Goal: Task Accomplishment & Management: Manage account settings

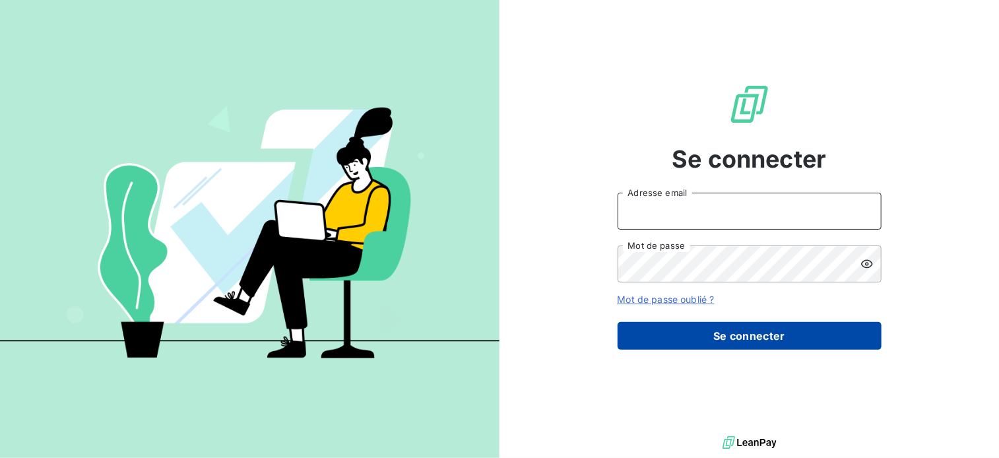
type input "[EMAIL_ADDRESS][DOMAIN_NAME]"
click at [805, 343] on button "Se connecter" at bounding box center [750, 336] width 264 height 28
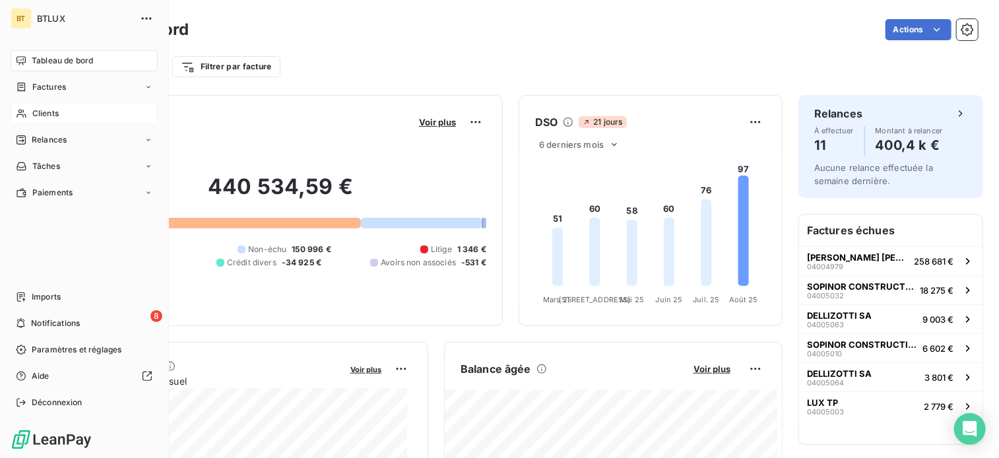
click at [36, 110] on span "Clients" at bounding box center [45, 114] width 26 height 12
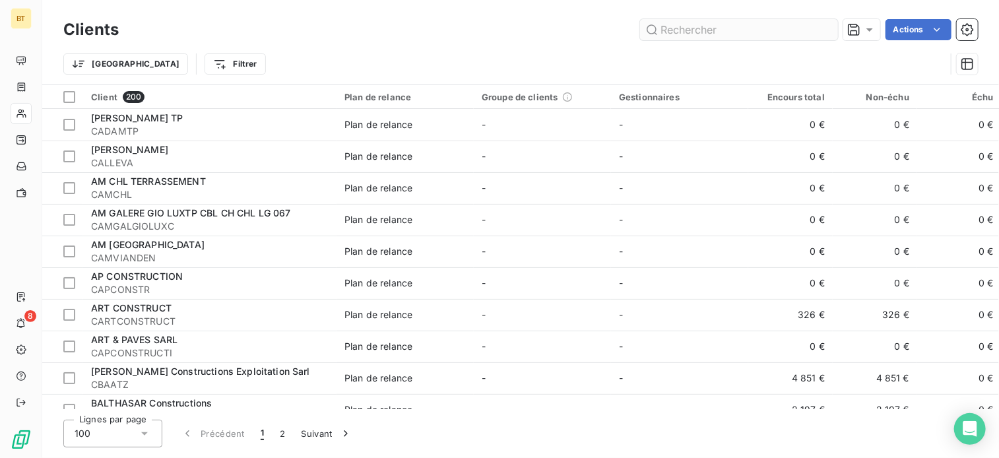
click at [752, 32] on input "text" at bounding box center [739, 29] width 198 height 21
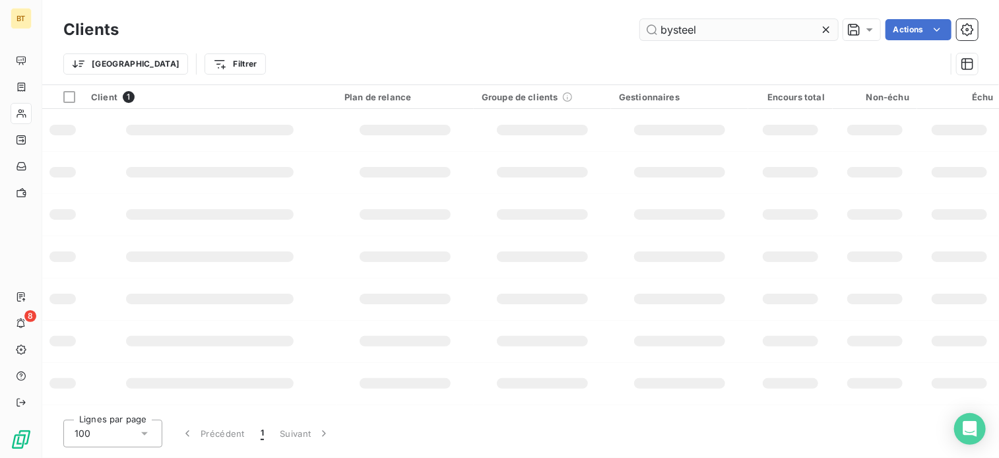
type input "bysteel"
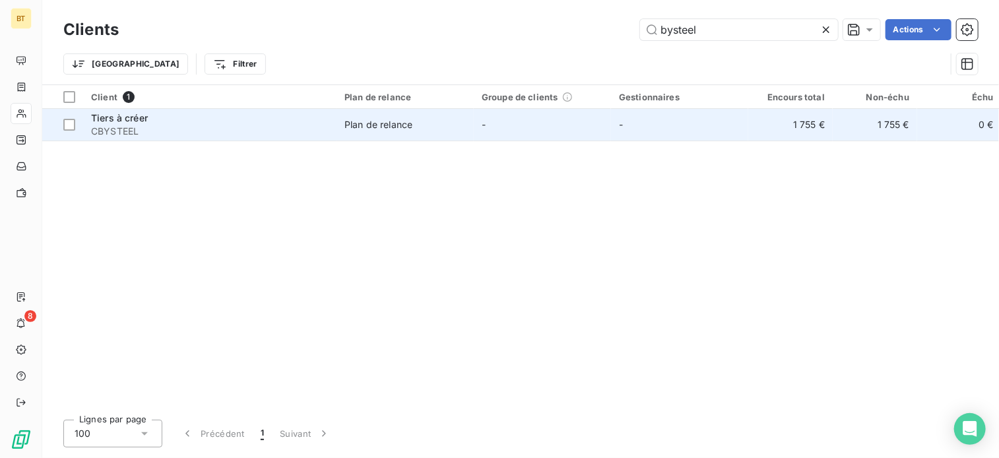
click at [692, 133] on td "-" at bounding box center [679, 125] width 137 height 32
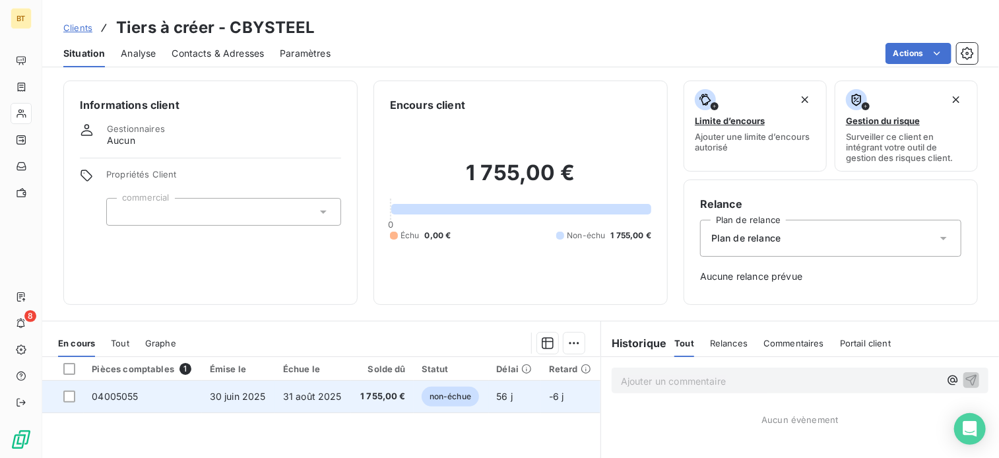
click at [370, 396] on span "1 755,00 €" at bounding box center [382, 396] width 47 height 13
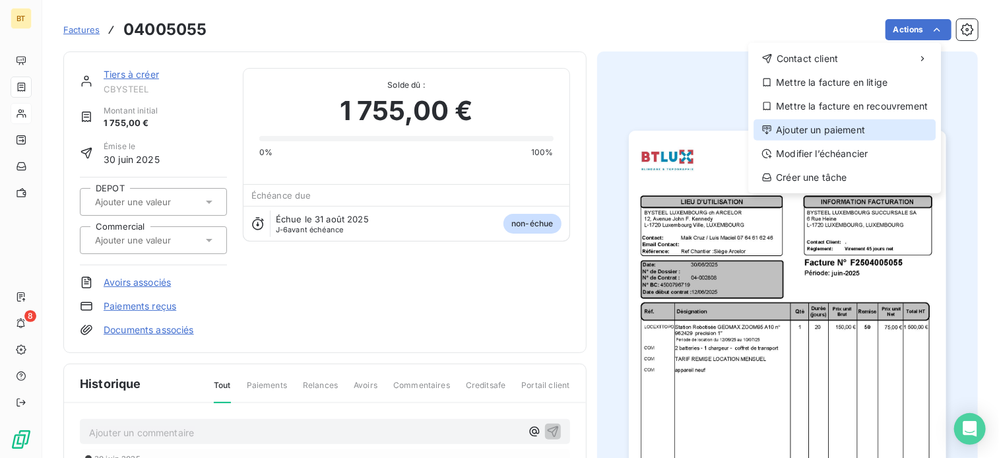
click at [873, 132] on div "Ajouter un paiement" at bounding box center [845, 129] width 182 height 21
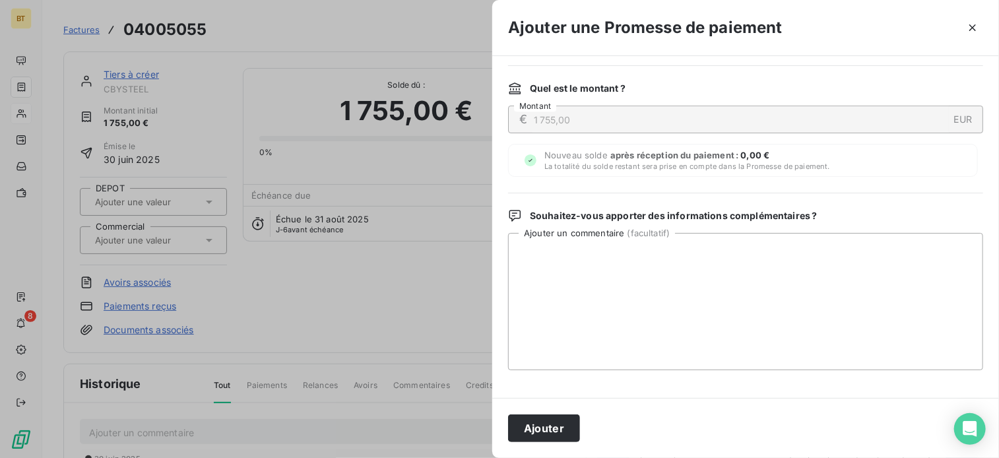
scroll to position [91, 0]
click at [636, 280] on textarea "Ajouter un commentaire ( facultatif )" at bounding box center [745, 298] width 475 height 137
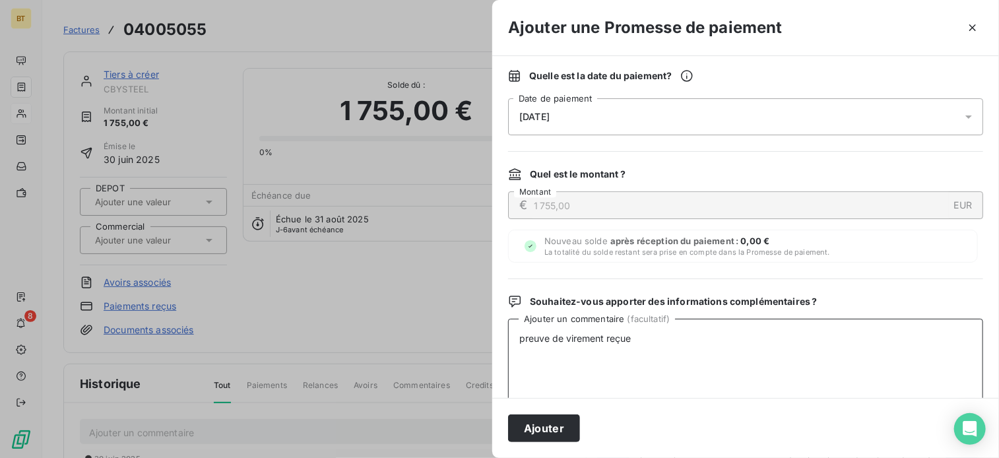
scroll to position [0, 0]
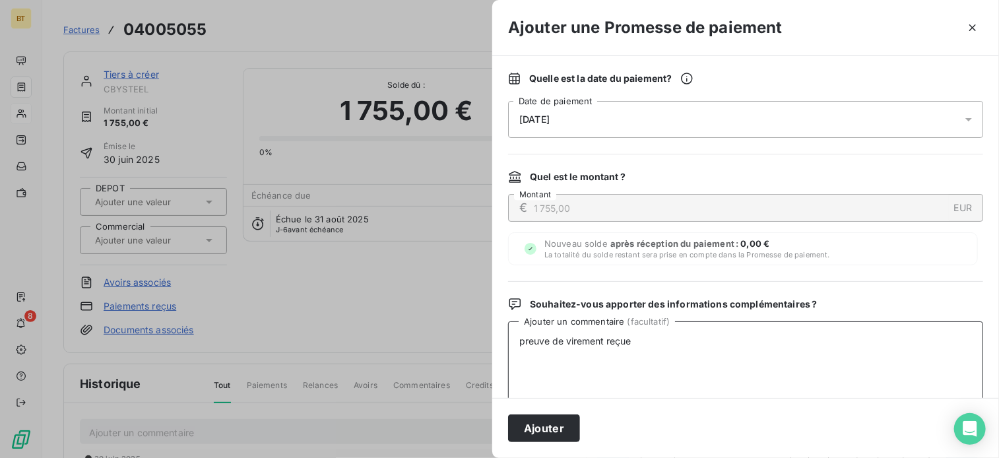
type textarea "preuve de virement reçue"
click at [629, 127] on div "[DATE]" at bounding box center [745, 119] width 475 height 37
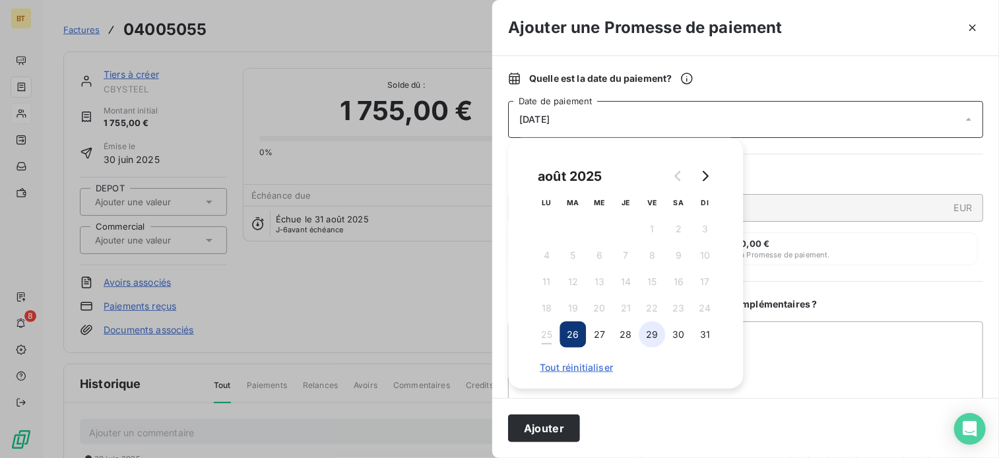
click at [657, 339] on button "29" at bounding box center [652, 334] width 26 height 26
click at [555, 431] on button "Ajouter" at bounding box center [544, 428] width 72 height 28
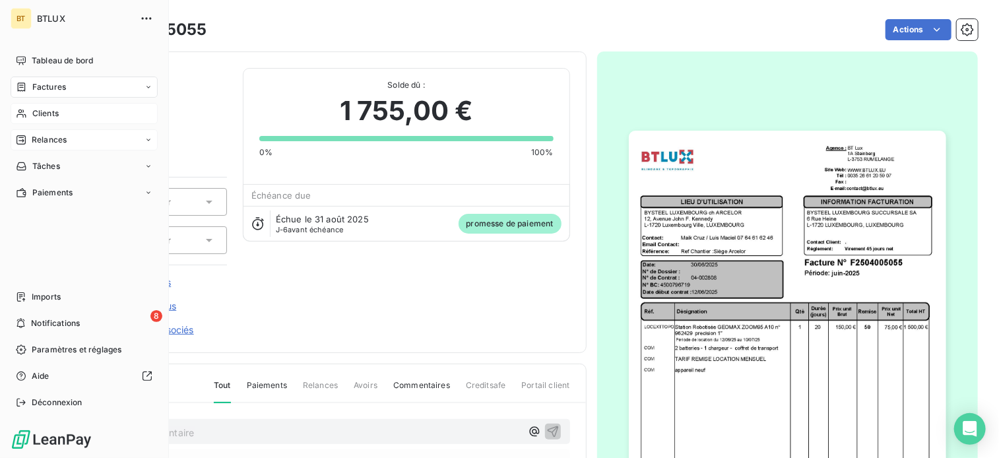
click at [55, 141] on span "Relances" at bounding box center [49, 140] width 35 height 12
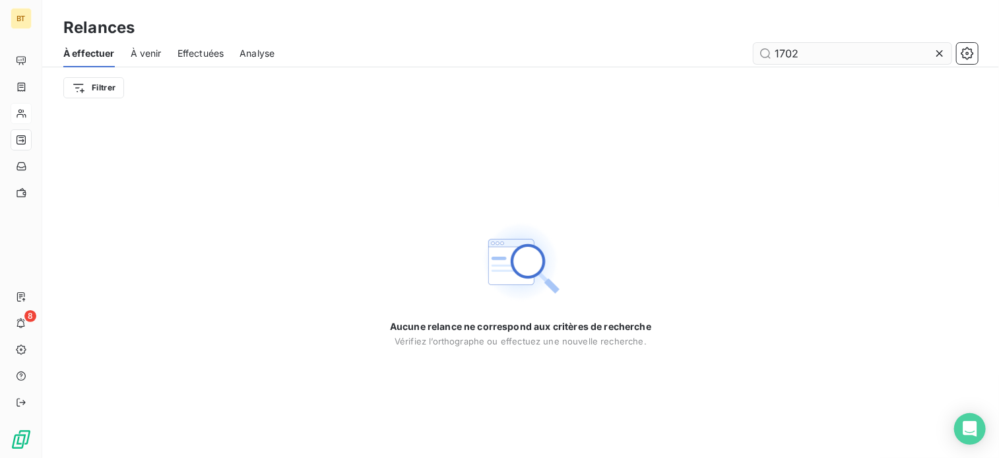
click at [832, 53] on input "1702" at bounding box center [853, 53] width 198 height 21
drag, startPoint x: 832, startPoint y: 53, endPoint x: 729, endPoint y: 53, distance: 103.0
click at [729, 53] on div "1702" at bounding box center [634, 53] width 688 height 21
type input "bf"
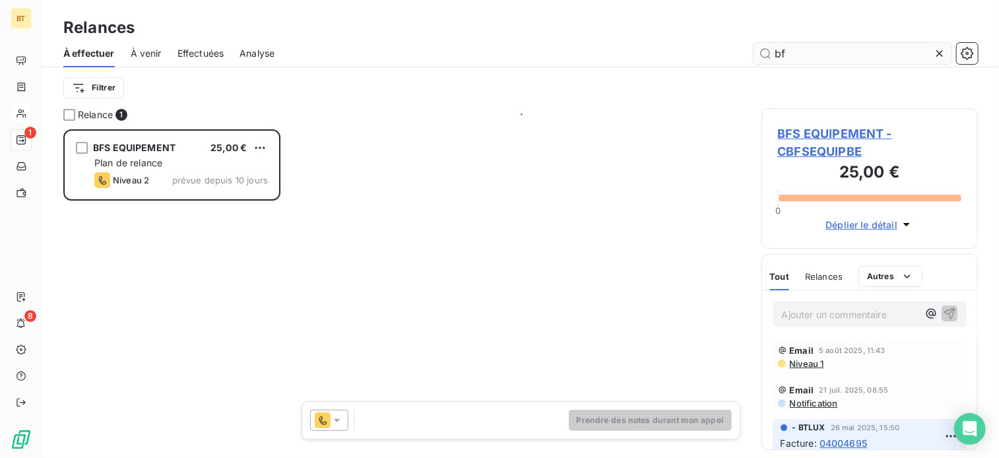
scroll to position [319, 207]
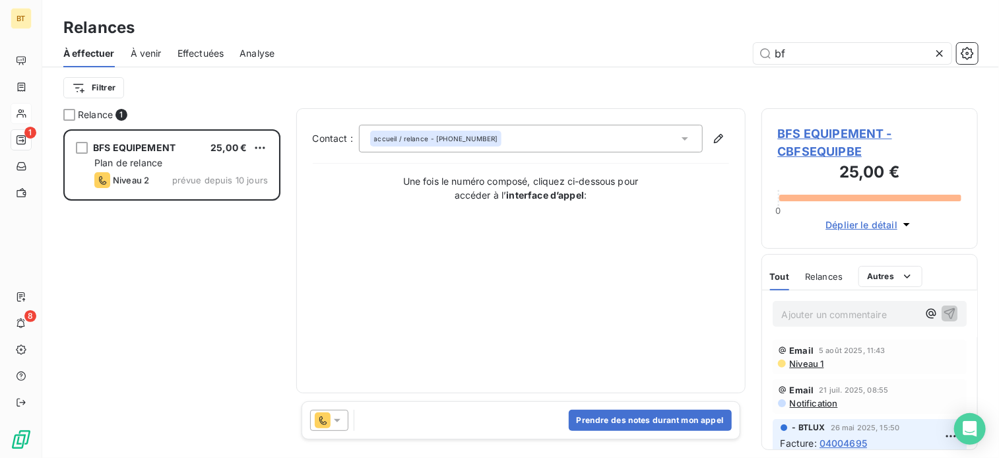
click at [814, 368] on span "Niveau 1" at bounding box center [807, 363] width 36 height 11
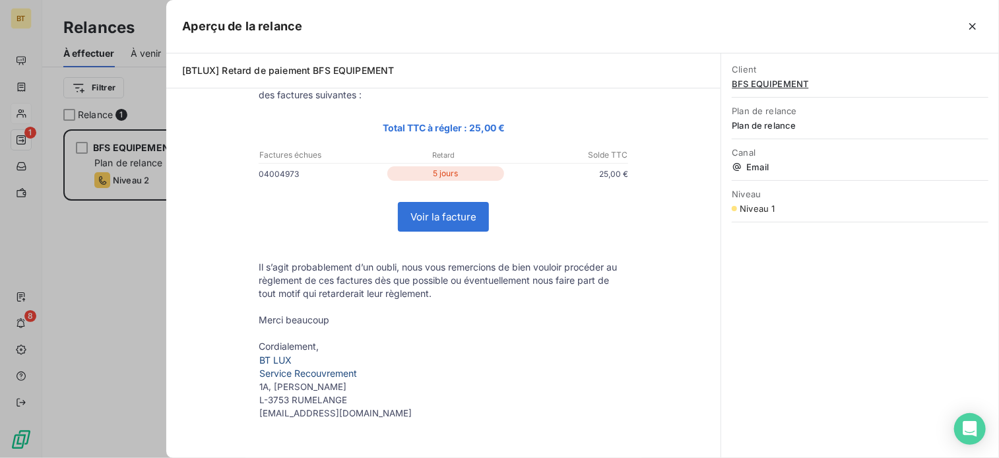
scroll to position [132, 0]
click at [979, 26] on button "button" at bounding box center [972, 26] width 21 height 21
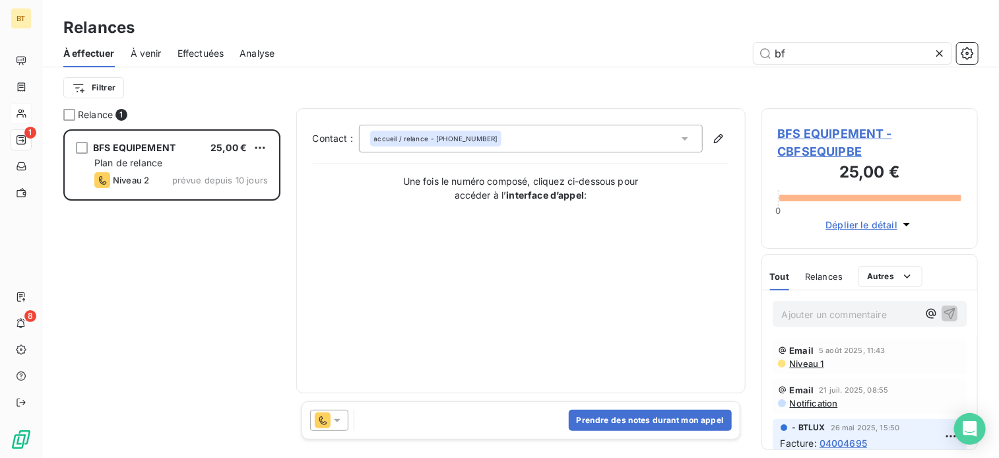
click at [216, 52] on span "Effectuées" at bounding box center [201, 53] width 47 height 13
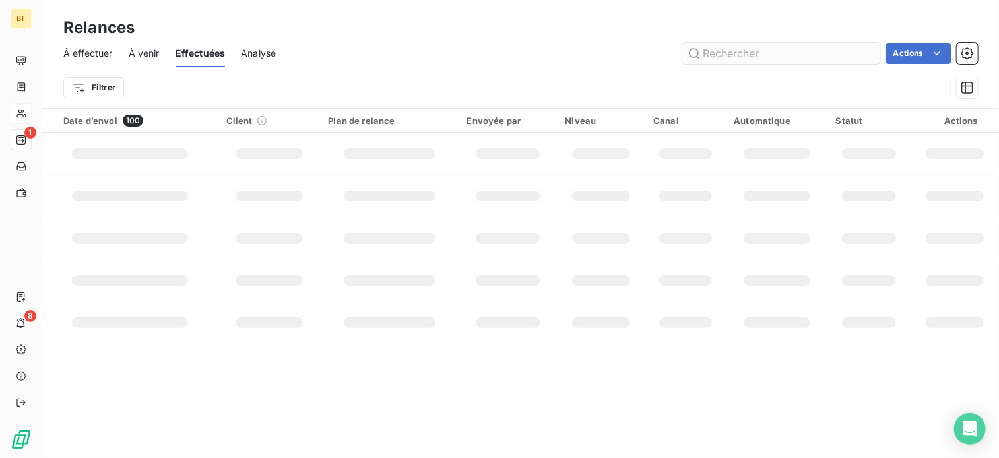
click at [750, 48] on input "text" at bounding box center [781, 53] width 198 height 21
type input "bfs"
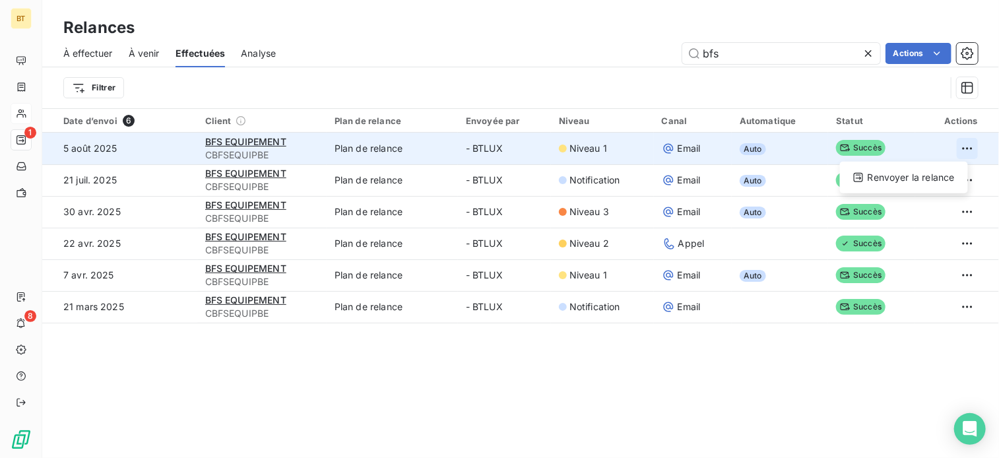
click at [964, 145] on html "BT 1 8 Relances À effectuer À venir Effectuées Analyse bfs Actions Filtrer Date…" at bounding box center [499, 229] width 999 height 458
click at [863, 183] on div "Renvoyer la relance" at bounding box center [903, 177] width 117 height 21
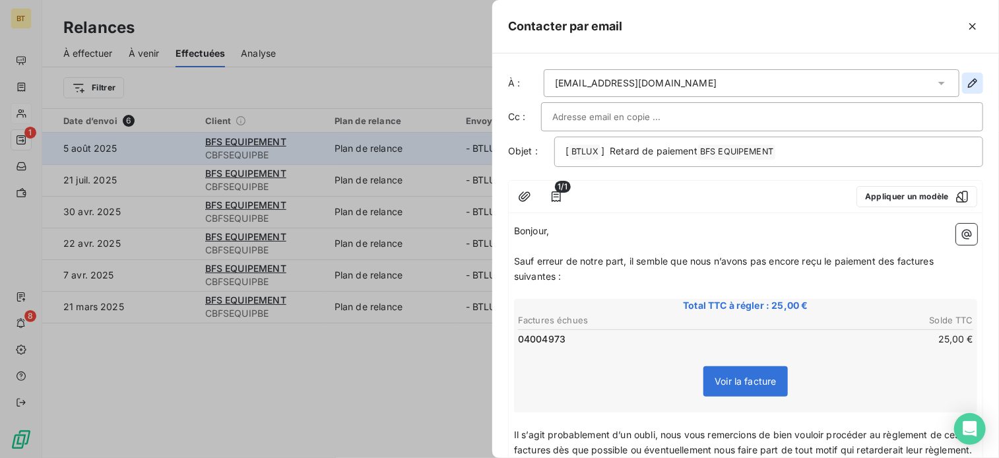
click at [966, 86] on icon "button" at bounding box center [972, 83] width 13 height 13
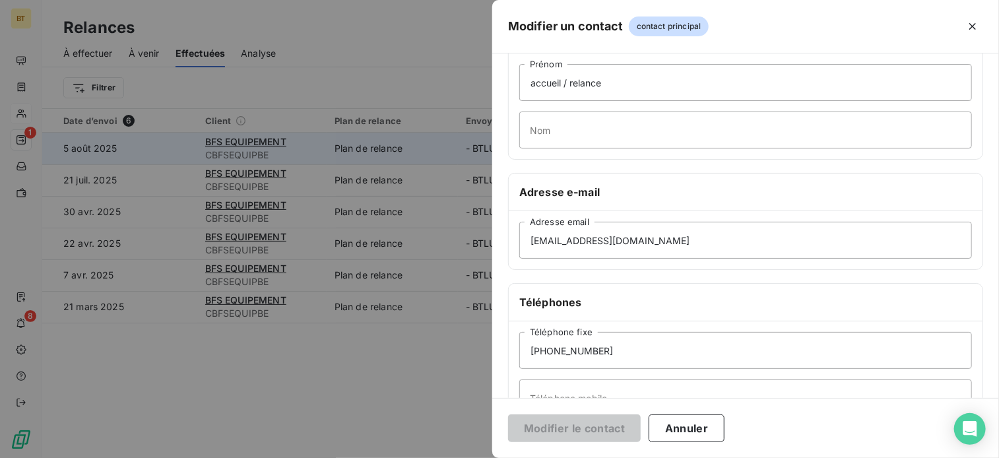
scroll to position [66, 0]
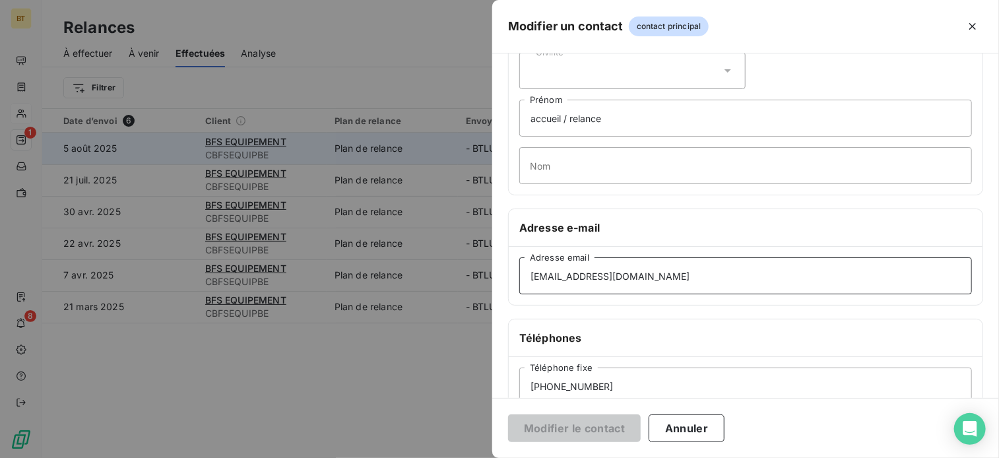
drag, startPoint x: 645, startPoint y: 275, endPoint x: 322, endPoint y: 282, distance: 322.8
click at [322, 457] on div "Modifier un contact contact principal Informations générales Civilité accueil /…" at bounding box center [499, 458] width 999 height 0
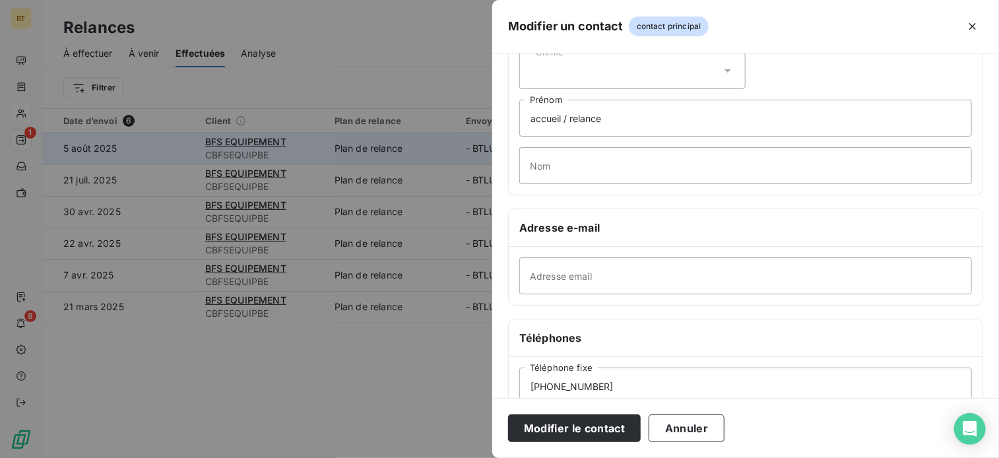
drag, startPoint x: 684, startPoint y: 237, endPoint x: 667, endPoint y: 244, distance: 18.6
click at [681, 237] on div "Adresse e-mail" at bounding box center [746, 228] width 474 height 38
click at [621, 277] on input "Adresse email" at bounding box center [745, 275] width 453 height 37
paste input "[EMAIL_ADDRESS][DOMAIN_NAME]"
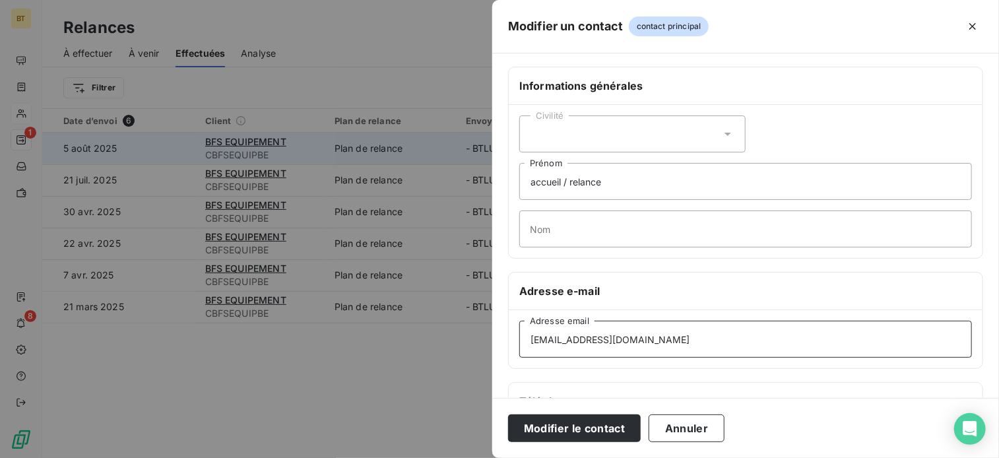
scroll to position [0, 0]
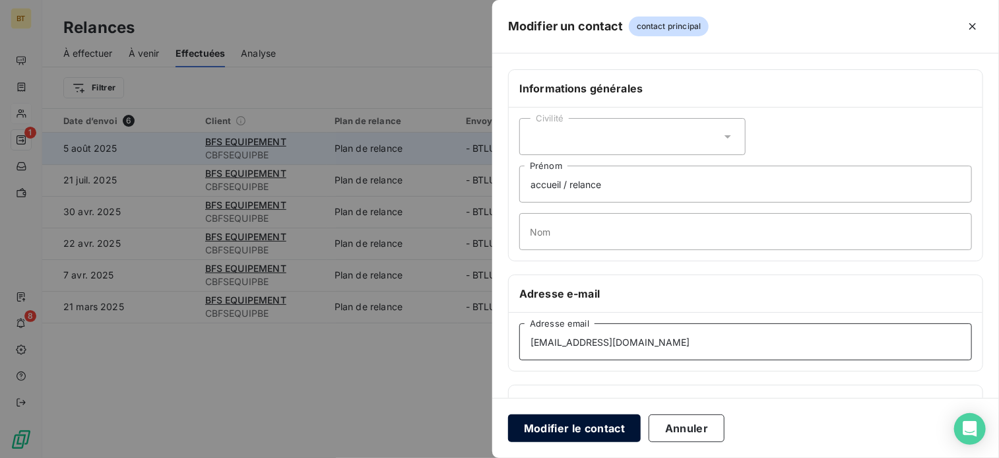
type input "[EMAIL_ADDRESS][DOMAIN_NAME]"
click at [558, 434] on button "Modifier le contact" at bounding box center [574, 428] width 133 height 28
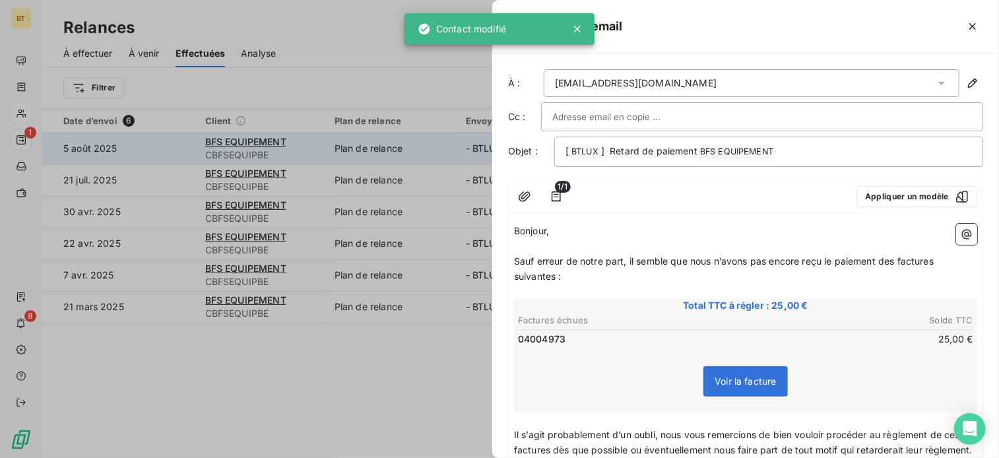
click at [610, 127] on div at bounding box center [762, 116] width 442 height 29
click at [597, 119] on input "text" at bounding box center [762, 117] width 420 height 20
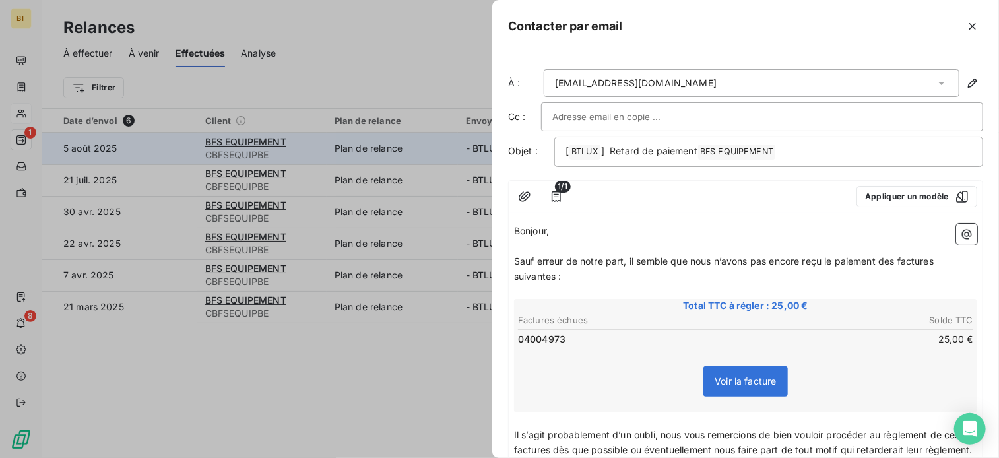
click at [634, 102] on div at bounding box center [762, 116] width 442 height 29
paste input "[EMAIL_ADDRESS][DOMAIN_NAME]"
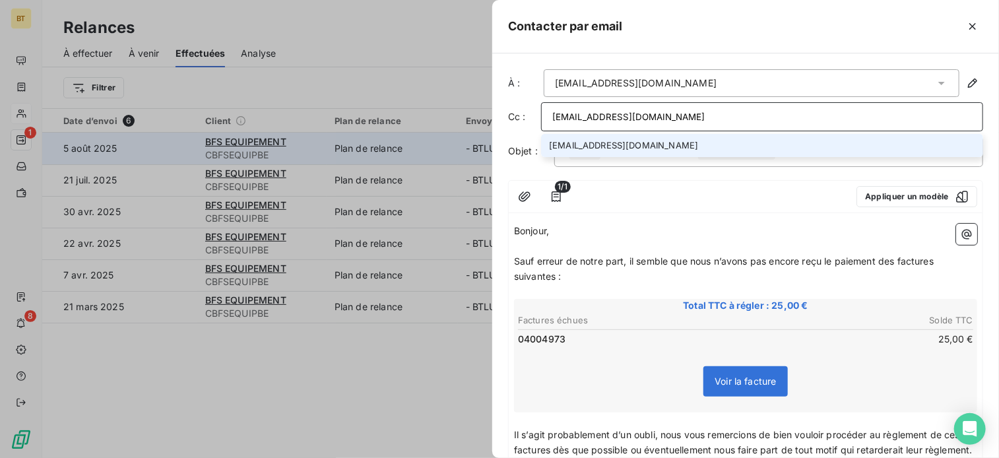
type input "[EMAIL_ADDRESS][DOMAIN_NAME]"
click at [630, 146] on li "[EMAIL_ADDRESS][DOMAIN_NAME]" at bounding box center [762, 145] width 442 height 23
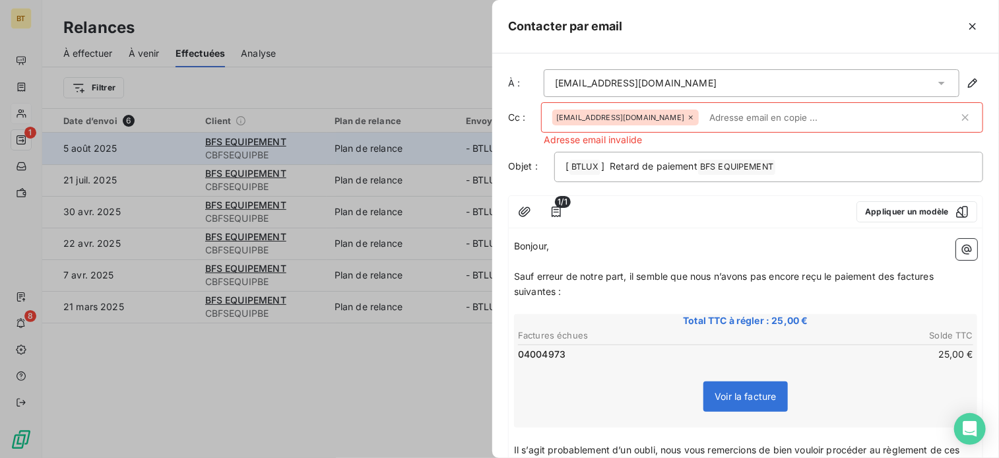
click at [649, 84] on div "[EMAIL_ADDRESS][DOMAIN_NAME]" at bounding box center [752, 83] width 416 height 28
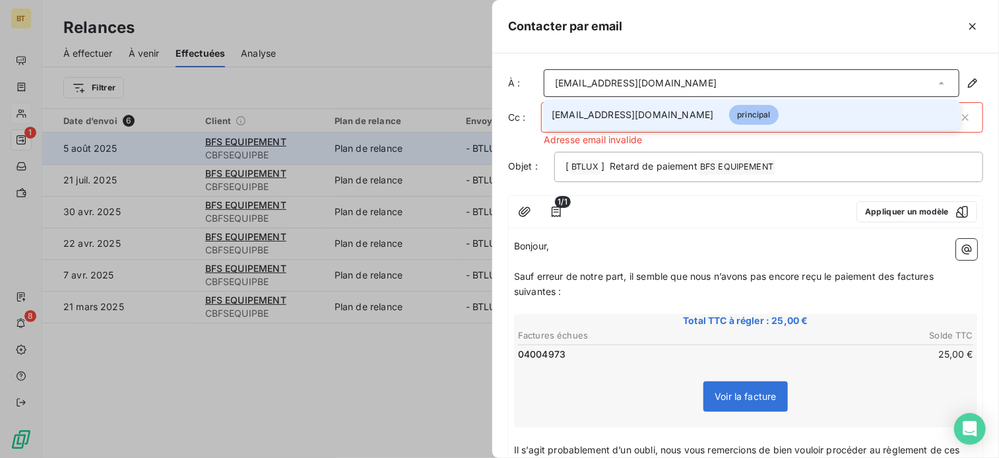
click at [649, 84] on div "[EMAIL_ADDRESS][DOMAIN_NAME]" at bounding box center [752, 83] width 416 height 28
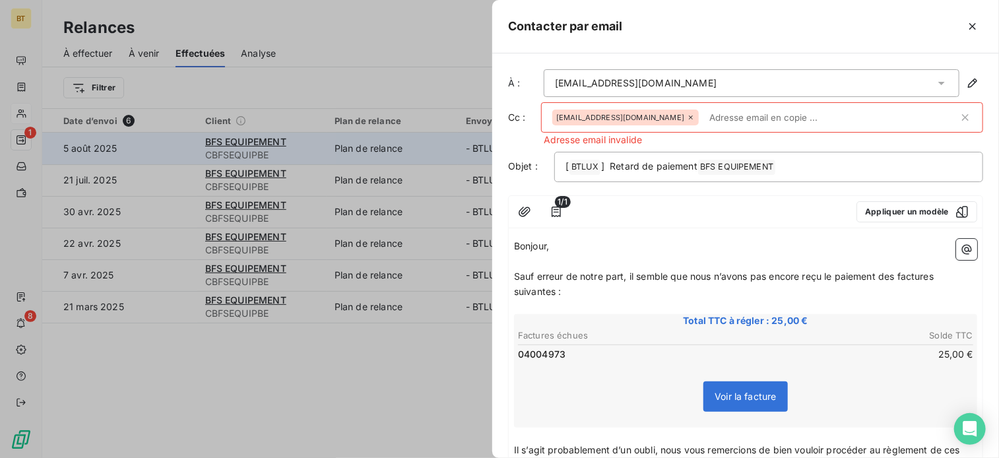
click at [659, 209] on div at bounding box center [711, 211] width 269 height 21
click at [689, 117] on icon at bounding box center [691, 117] width 4 height 4
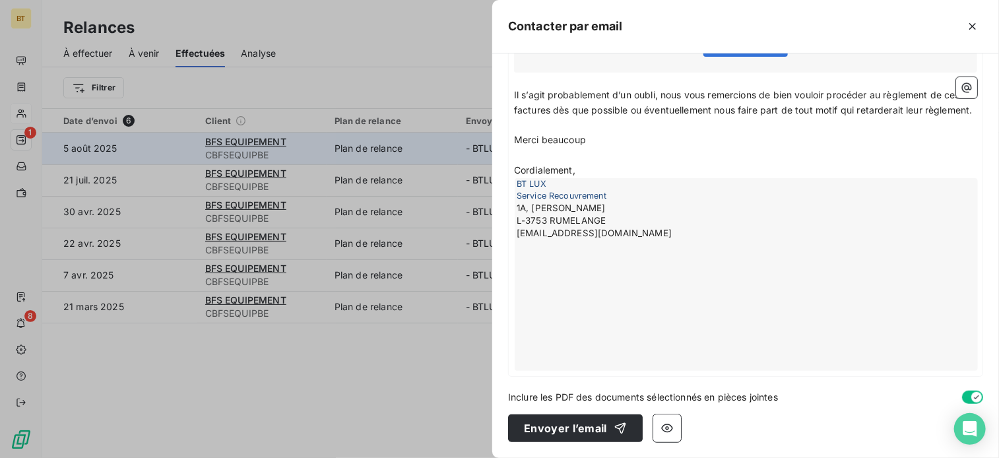
scroll to position [352, 0]
click at [555, 430] on button "Envoyer l’email" at bounding box center [575, 428] width 135 height 28
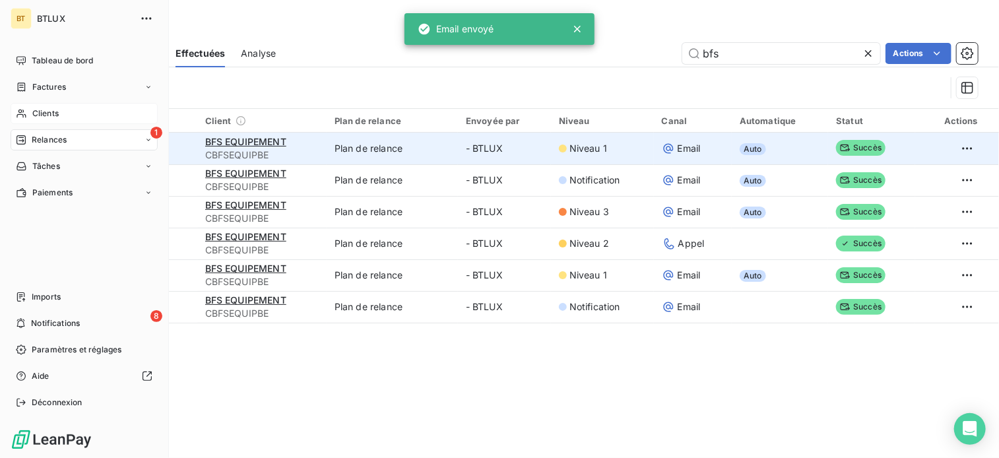
click at [41, 117] on span "Clients" at bounding box center [45, 114] width 26 height 12
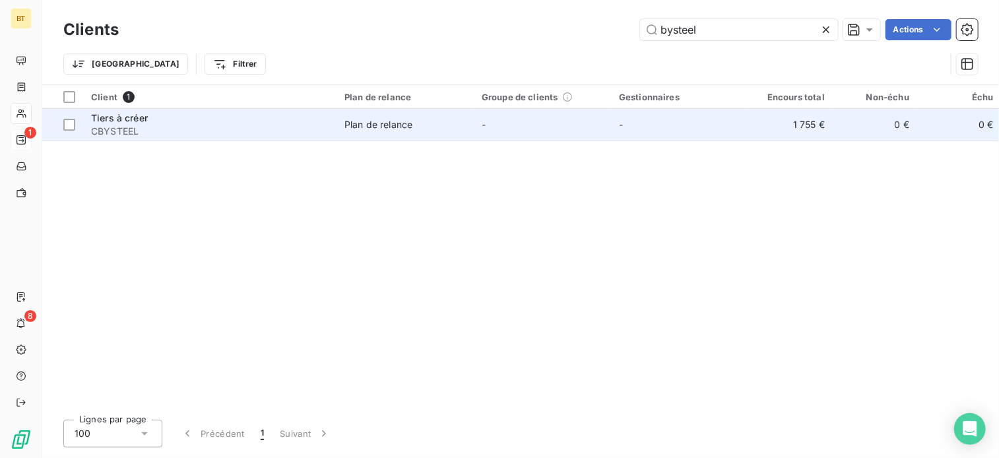
click at [425, 130] on span "Plan de relance" at bounding box center [405, 124] width 121 height 13
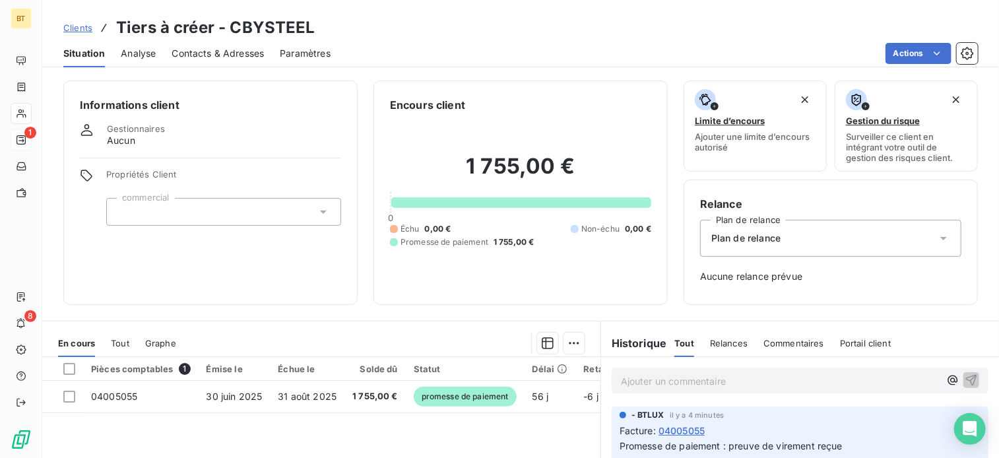
click at [151, 56] on span "Analyse" at bounding box center [138, 53] width 35 height 13
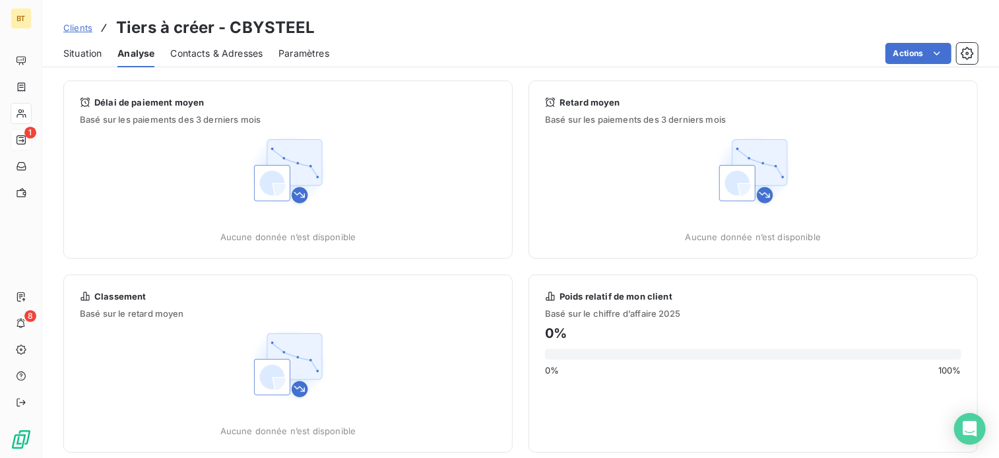
click at [248, 49] on span "Contacts & Adresses" at bounding box center [216, 53] width 92 height 13
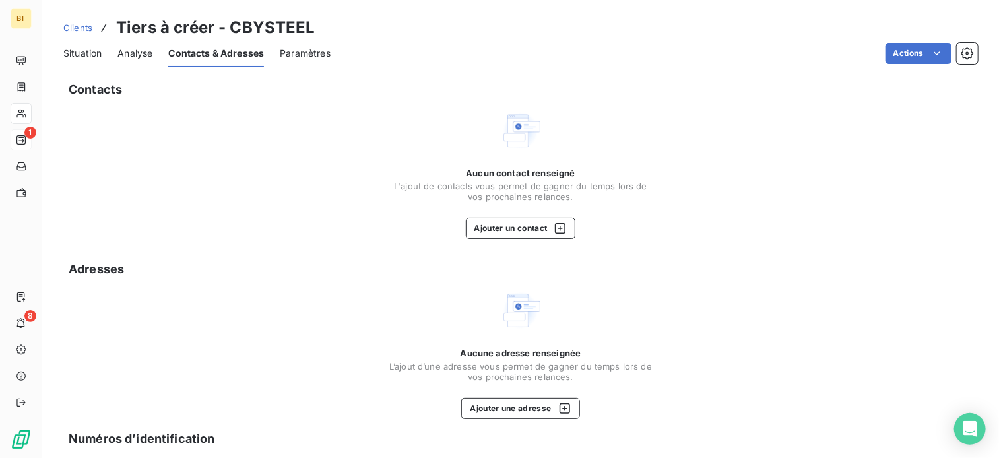
click at [118, 57] on span "Analyse" at bounding box center [134, 53] width 35 height 13
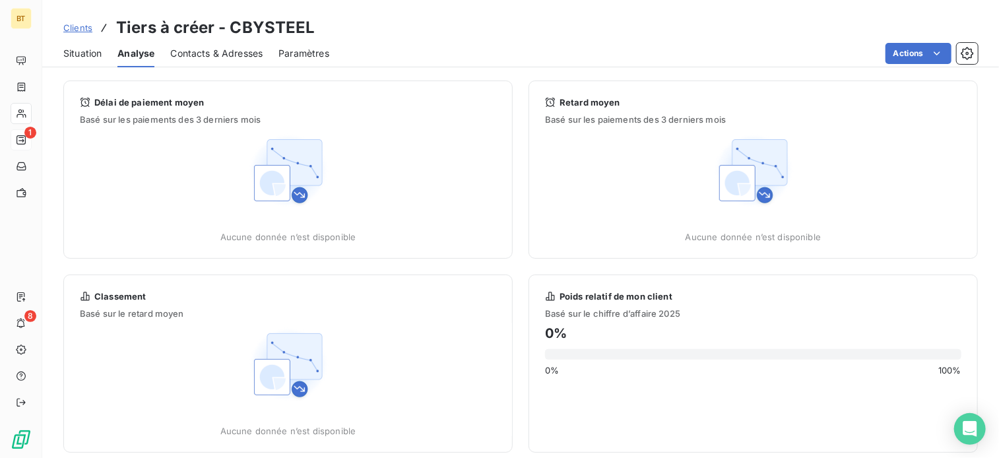
click at [92, 53] on span "Situation" at bounding box center [82, 53] width 38 height 13
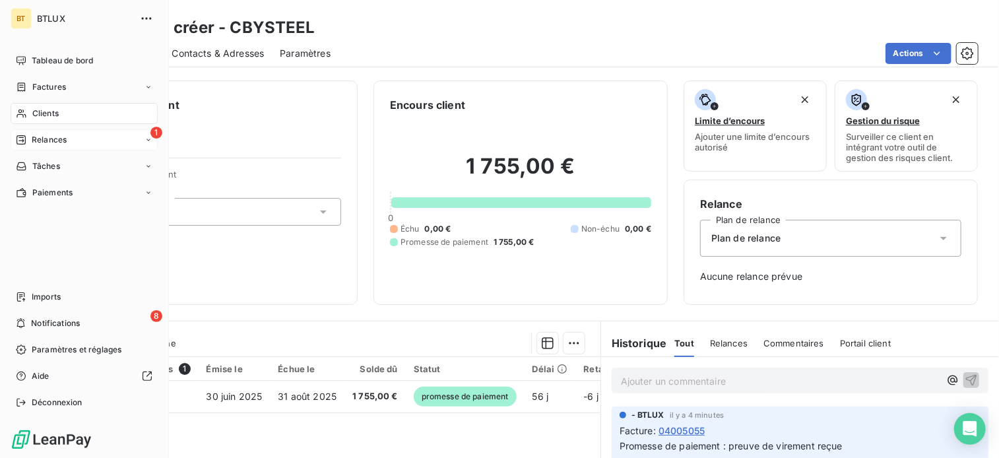
click at [43, 113] on span "Clients" at bounding box center [45, 114] width 26 height 12
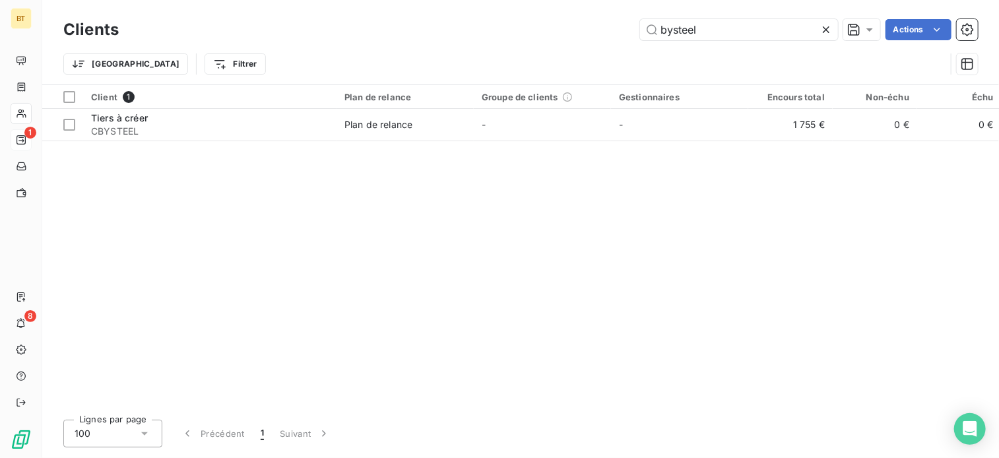
drag, startPoint x: 728, startPoint y: 32, endPoint x: 567, endPoint y: 38, distance: 161.1
click at [567, 38] on div "bysteel Actions" at bounding box center [556, 29] width 843 height 21
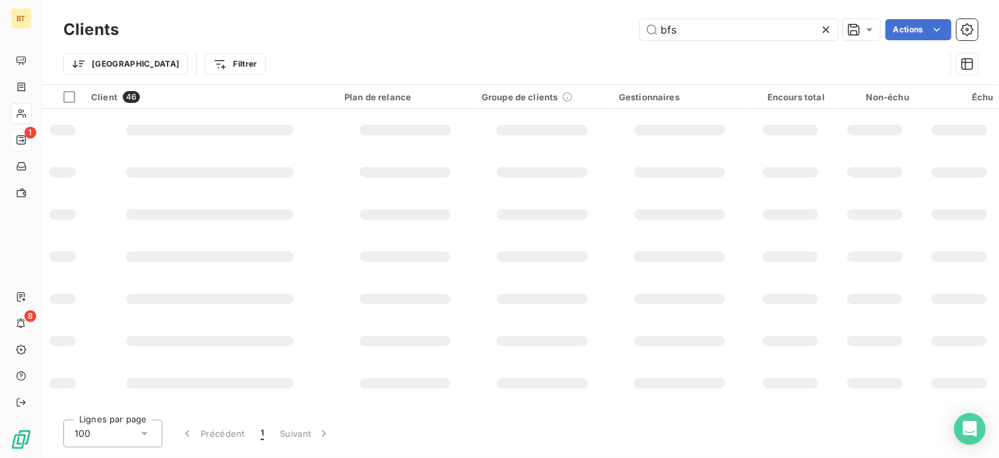
type input "bfs"
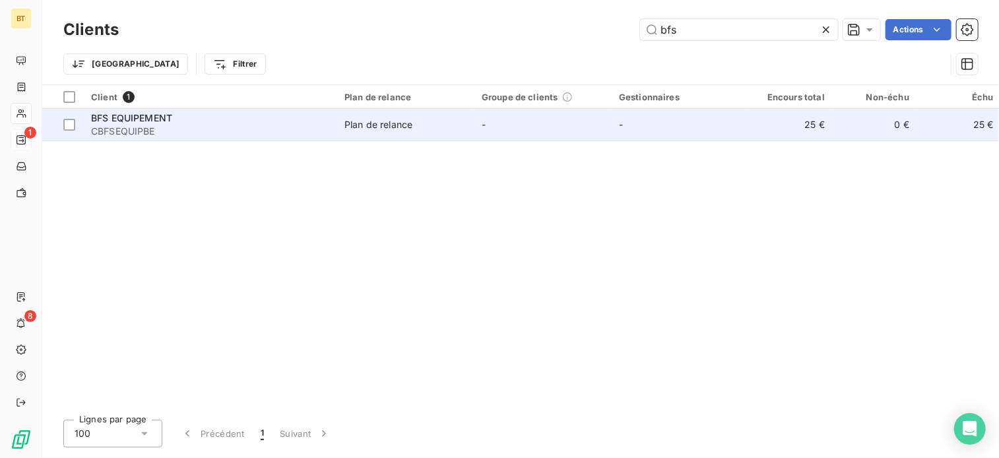
click at [156, 121] on span "BFS EQUIPEMENT" at bounding box center [131, 117] width 81 height 11
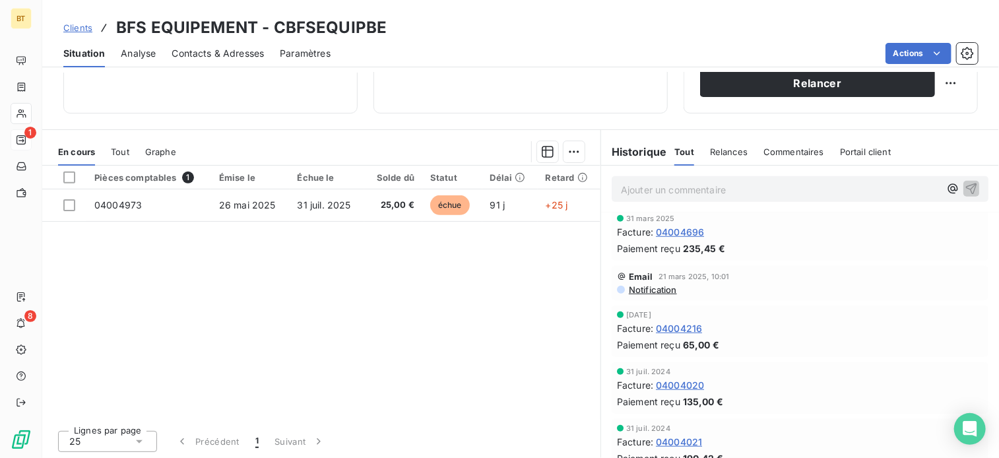
scroll to position [576, 0]
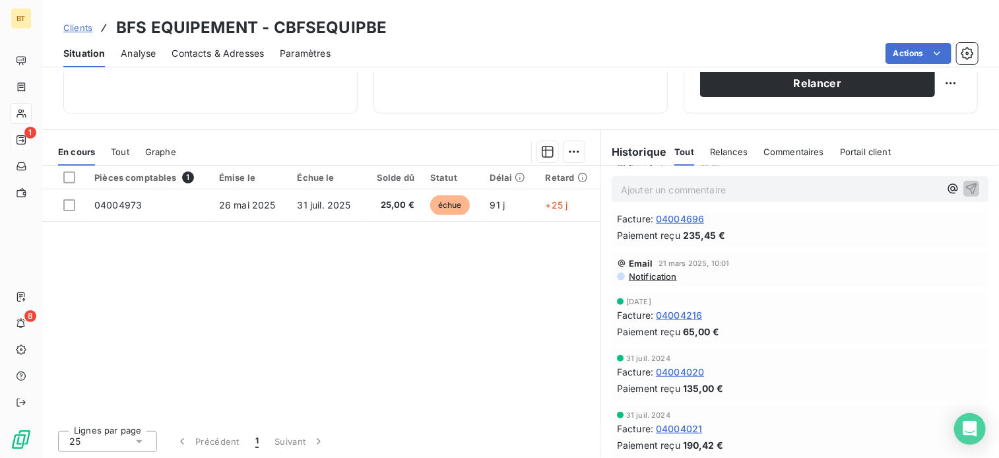
click at [243, 49] on span "Contacts & Adresses" at bounding box center [218, 53] width 92 height 13
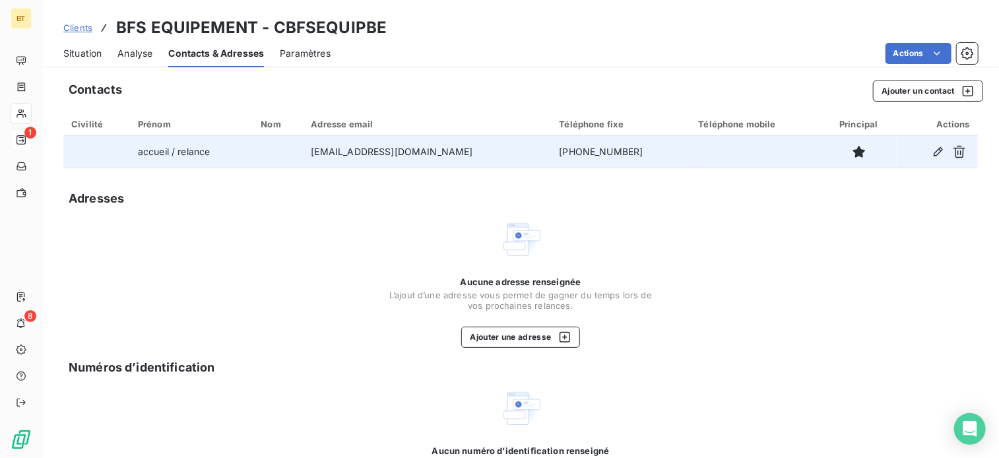
click at [461, 145] on td "[EMAIL_ADDRESS][DOMAIN_NAME]" at bounding box center [427, 152] width 248 height 32
click at [392, 154] on td "[EMAIL_ADDRESS][DOMAIN_NAME]" at bounding box center [427, 152] width 248 height 32
click at [169, 150] on td "accueil / relance" at bounding box center [191, 152] width 123 height 32
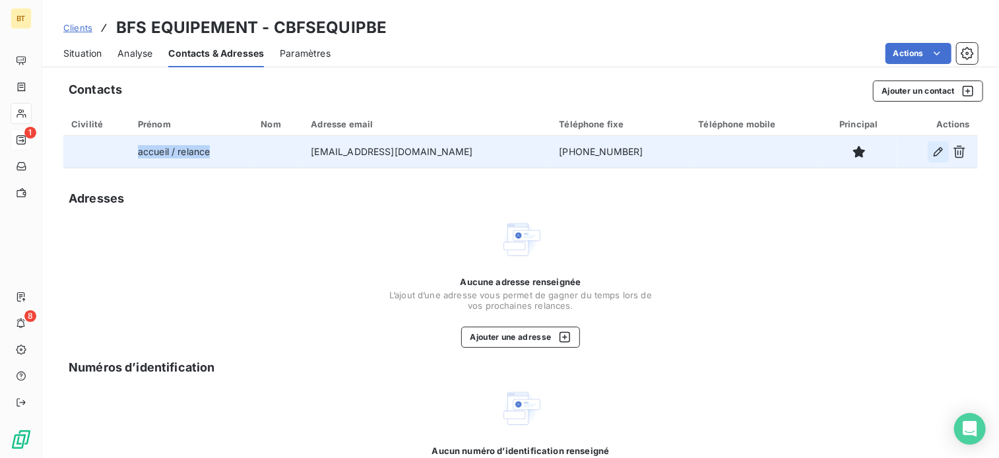
click at [934, 149] on icon "button" at bounding box center [938, 151] width 13 height 13
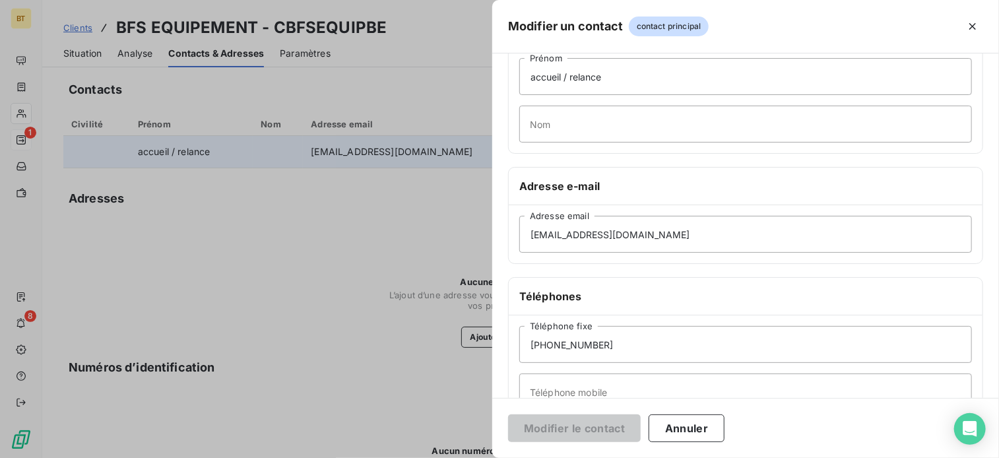
scroll to position [0, 0]
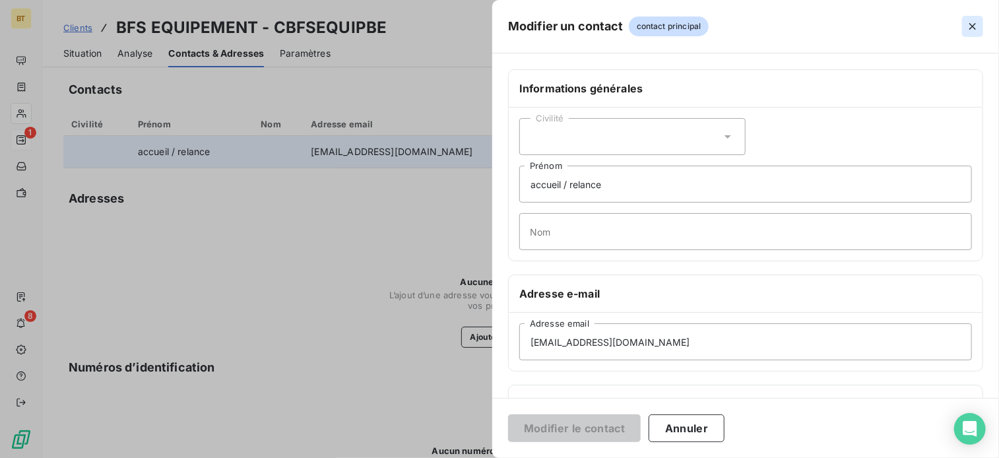
click at [977, 16] on button "button" at bounding box center [972, 26] width 21 height 21
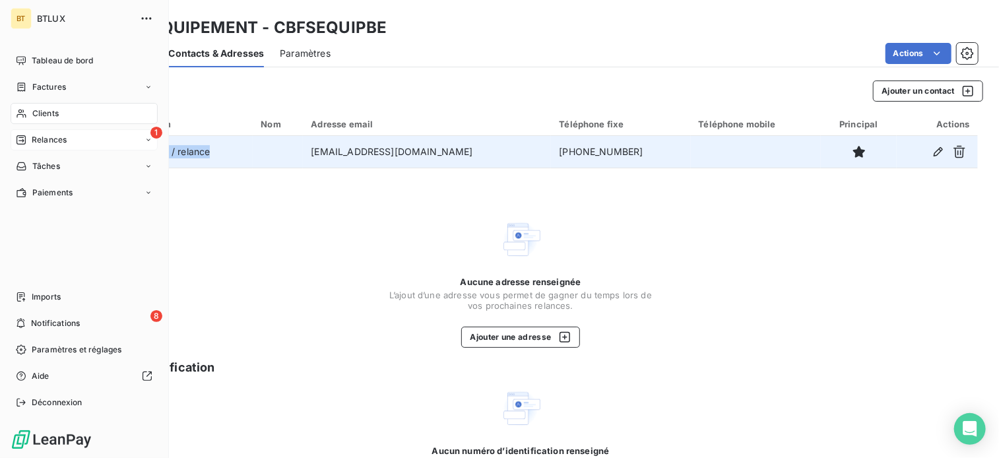
click at [49, 141] on span "Relances" at bounding box center [49, 140] width 35 height 12
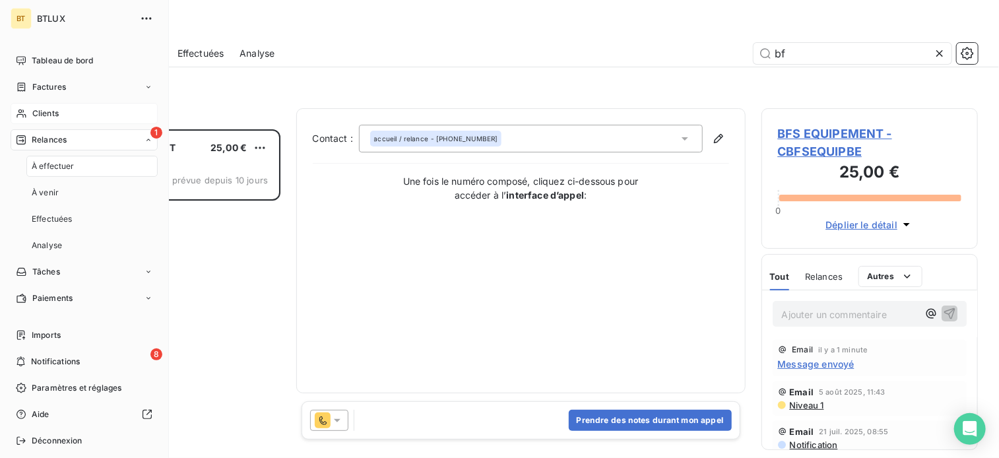
scroll to position [319, 207]
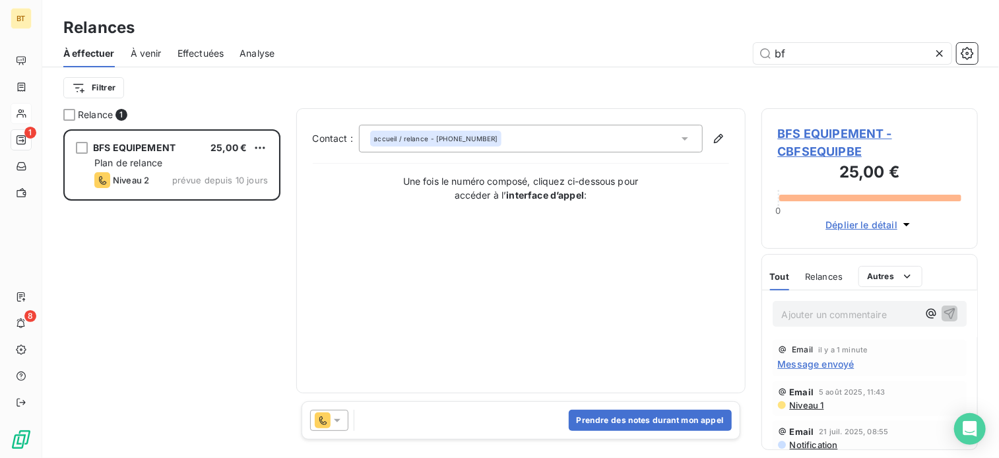
click at [240, 83] on div "Filtrer" at bounding box center [520, 87] width 915 height 25
click at [147, 48] on span "À venir" at bounding box center [146, 53] width 31 height 13
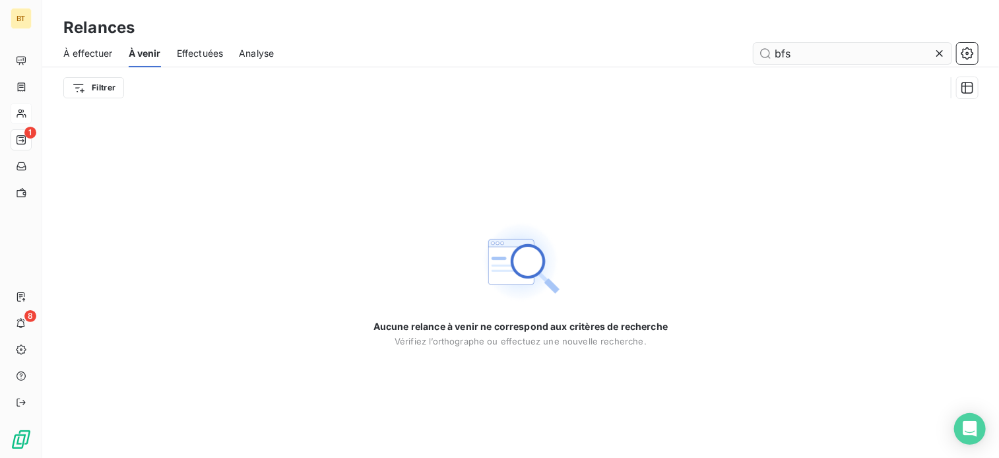
type input "bfs"
click at [797, 50] on input "bfs" at bounding box center [853, 53] width 198 height 21
click at [195, 53] on span "Effectuées" at bounding box center [200, 53] width 47 height 13
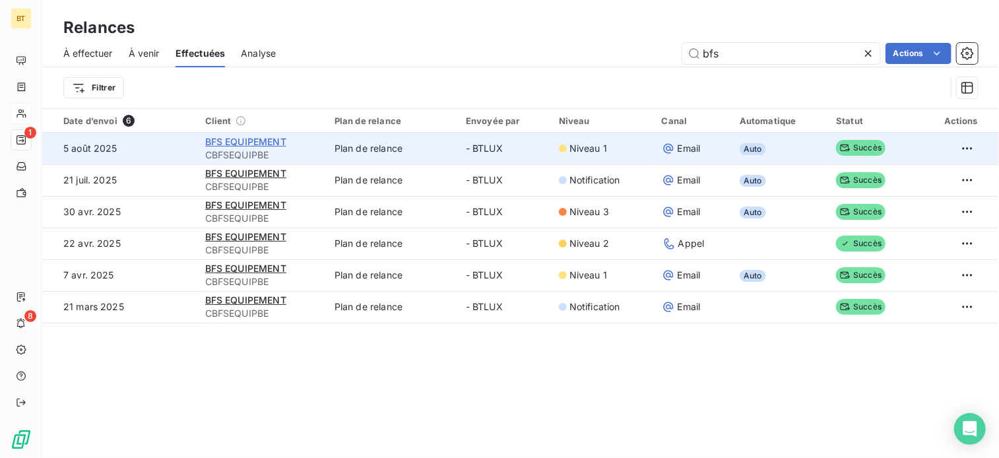
click at [238, 145] on span "BFS EQUIPEMENT" at bounding box center [245, 141] width 81 height 11
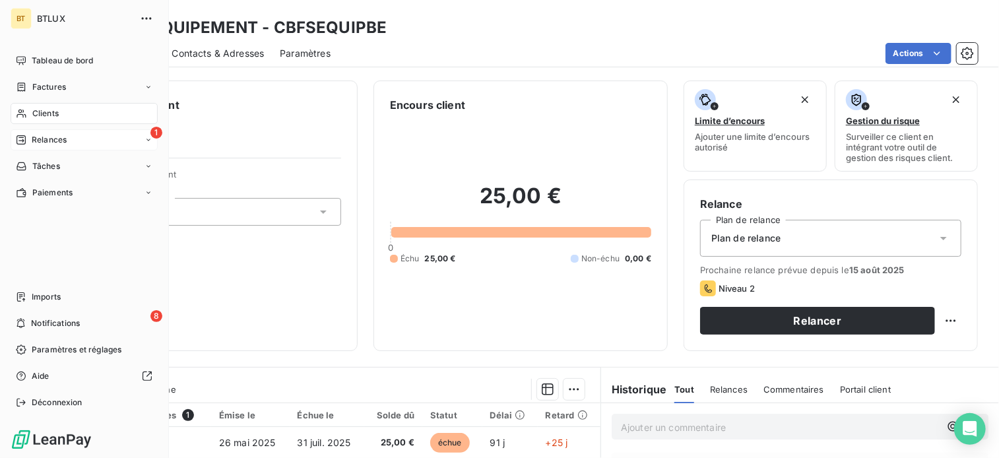
click at [36, 108] on span "Clients" at bounding box center [45, 114] width 26 height 12
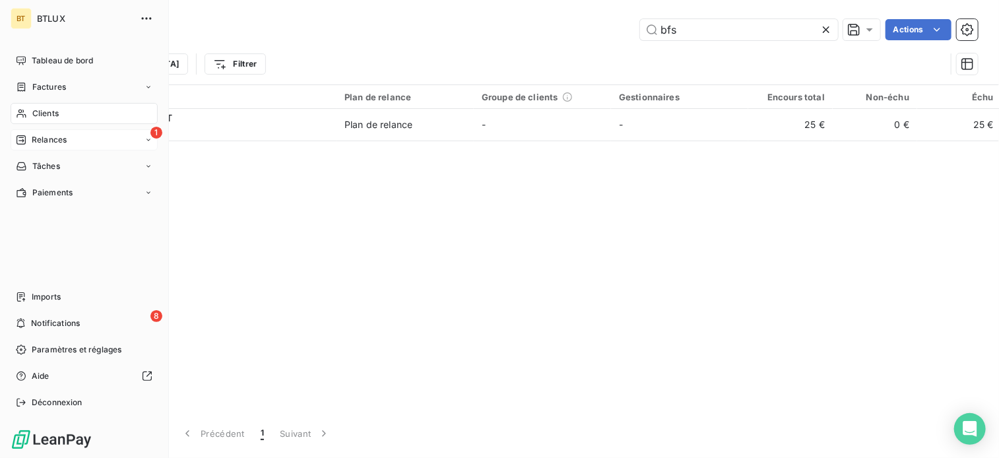
click at [53, 116] on span "Clients" at bounding box center [45, 114] width 26 height 12
click at [48, 141] on span "Relances" at bounding box center [49, 140] width 35 height 12
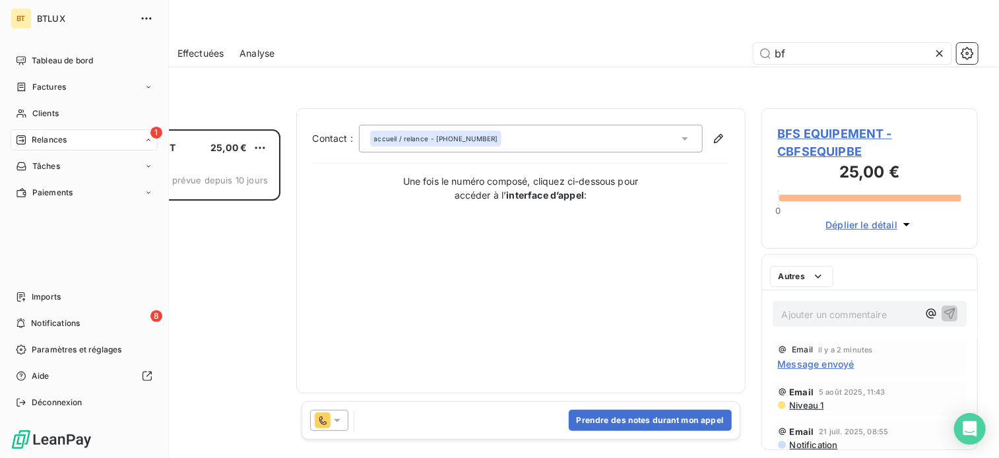
scroll to position [319, 207]
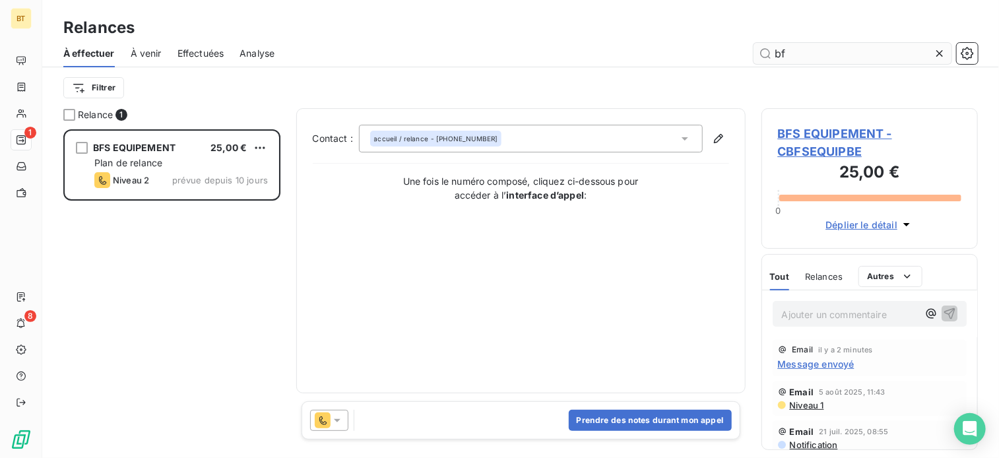
click at [802, 56] on input "bf" at bounding box center [853, 53] width 198 height 21
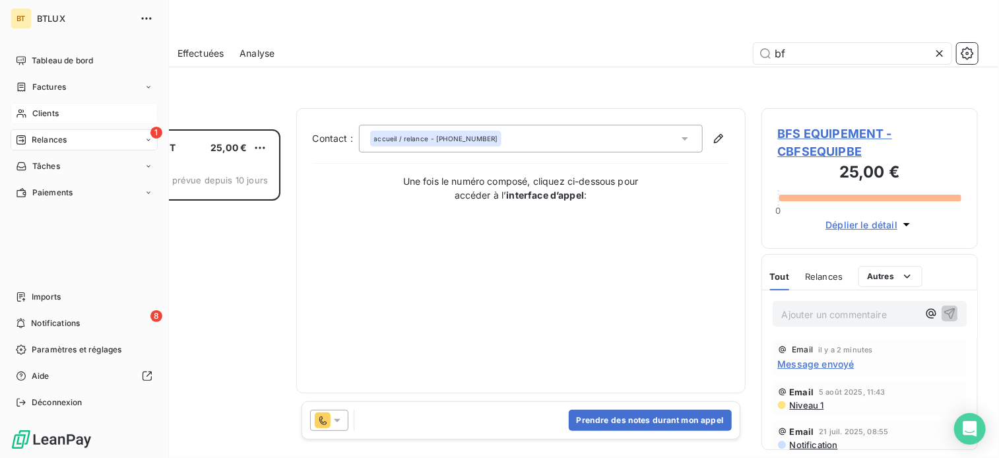
click at [38, 116] on span "Clients" at bounding box center [45, 114] width 26 height 12
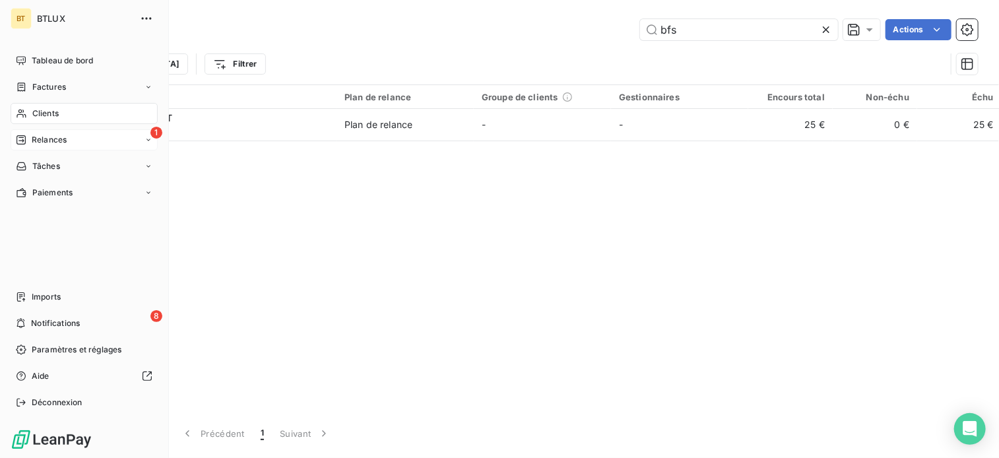
click at [41, 138] on span "Relances" at bounding box center [49, 140] width 35 height 12
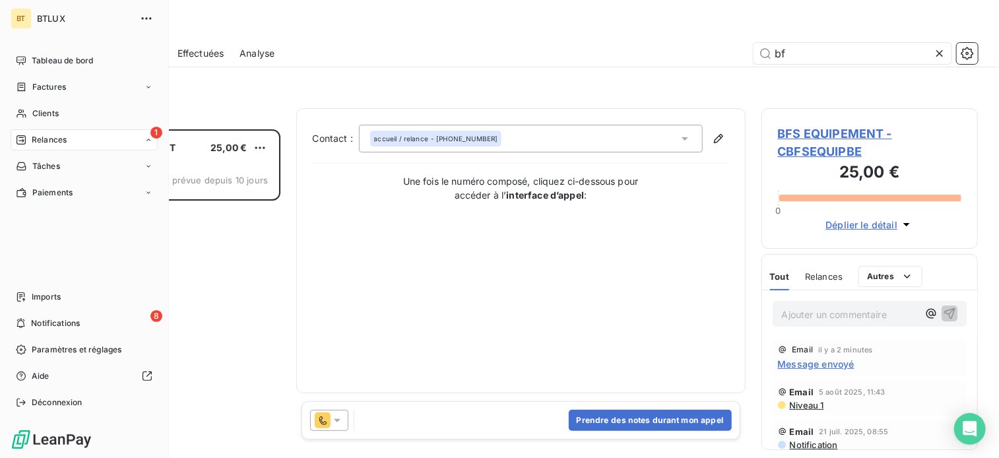
scroll to position [319, 207]
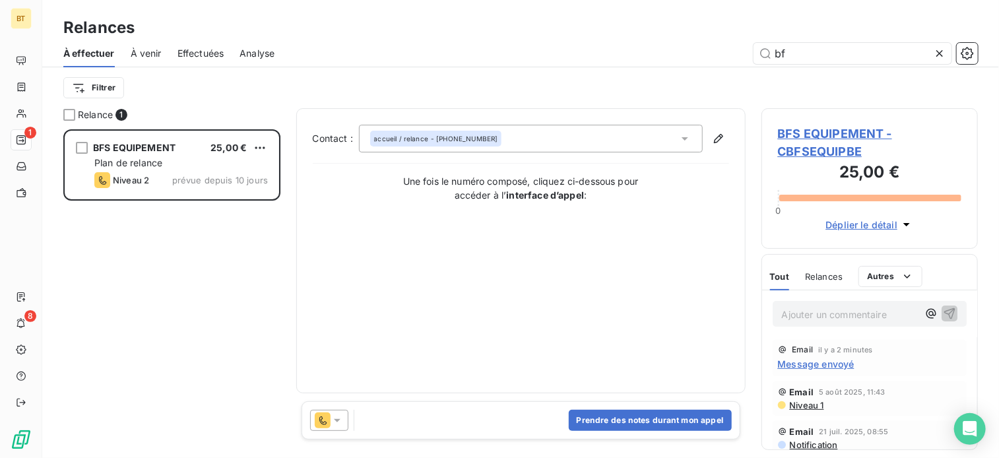
click at [407, 306] on div "Contact : accueil / relance - [PHONE_NUMBER] Une fois le numéro composé, clique…" at bounding box center [521, 251] width 416 height 252
click at [152, 54] on span "À venir" at bounding box center [146, 53] width 31 height 13
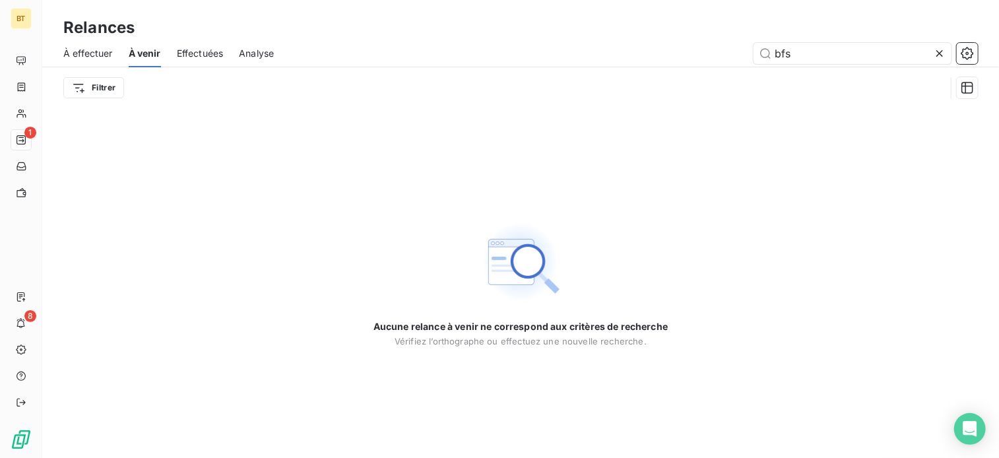
click at [210, 51] on span "Effectuées" at bounding box center [200, 53] width 47 height 13
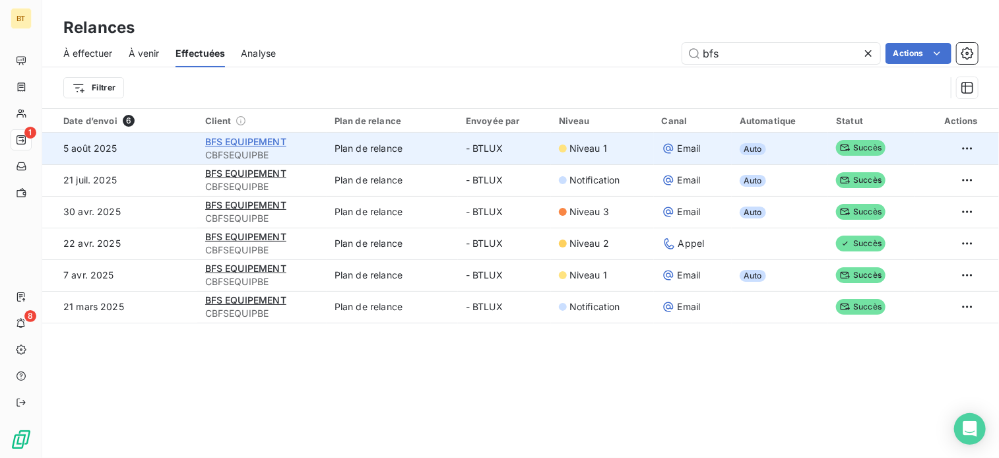
click at [255, 143] on span "BFS EQUIPEMENT" at bounding box center [245, 141] width 81 height 11
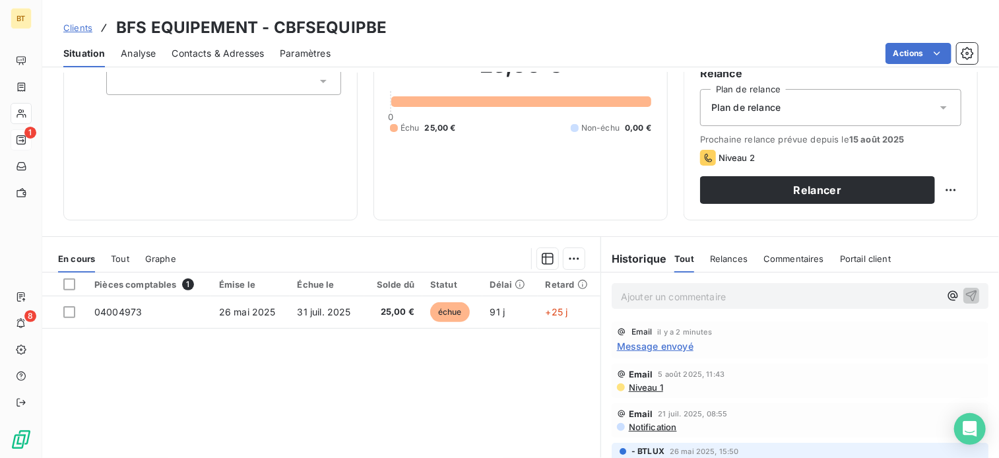
scroll to position [238, 0]
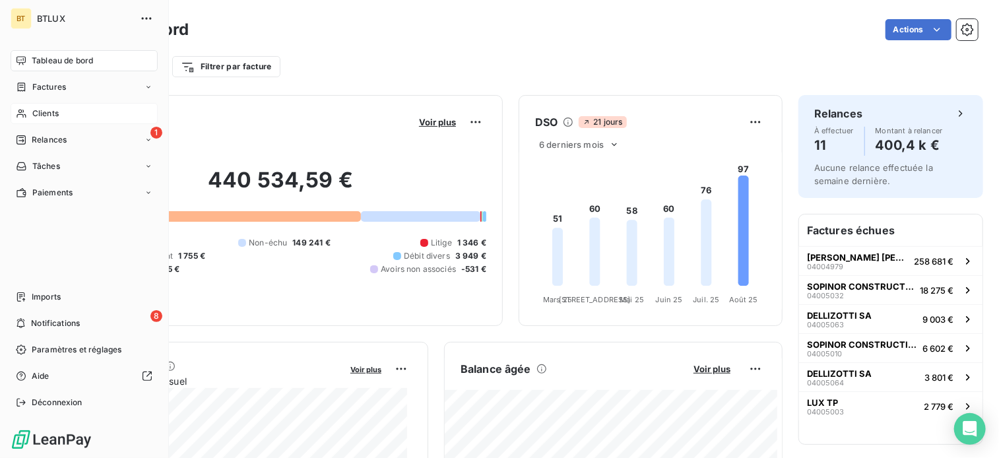
click at [49, 120] on div "Clients" at bounding box center [84, 113] width 147 height 21
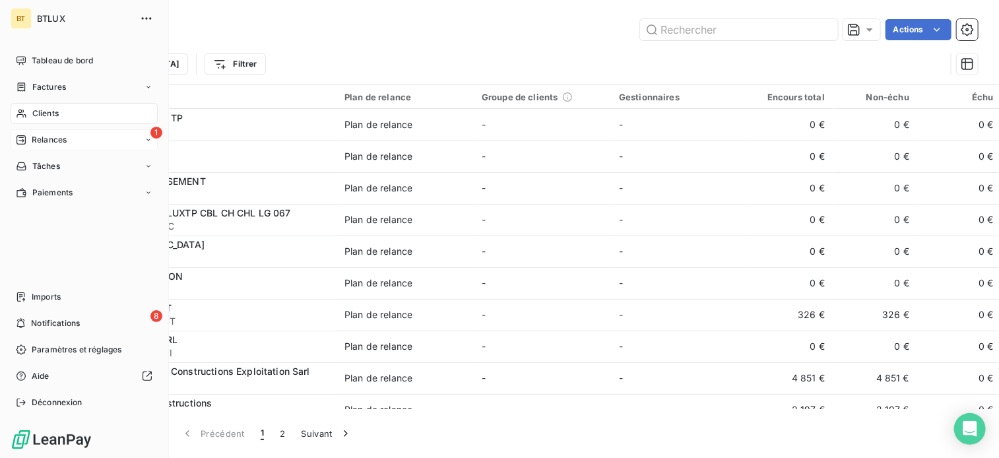
click at [61, 140] on span "Relances" at bounding box center [49, 140] width 35 height 12
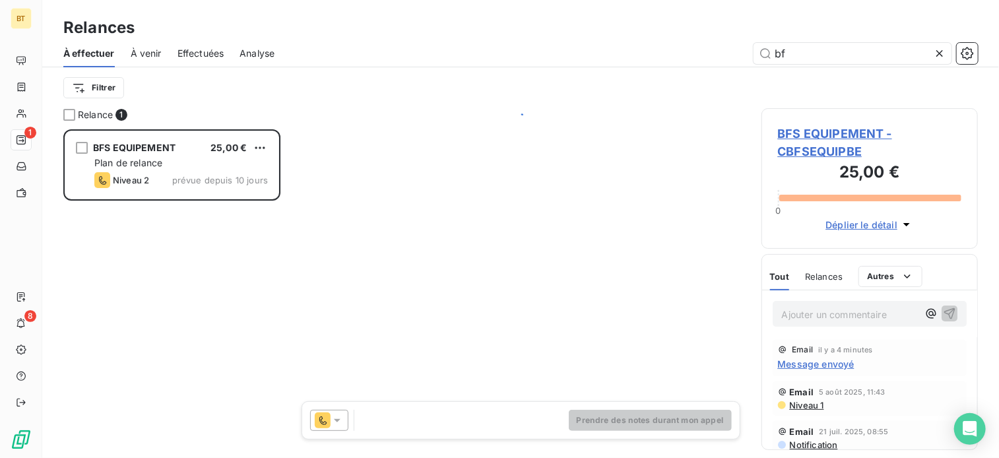
scroll to position [319, 207]
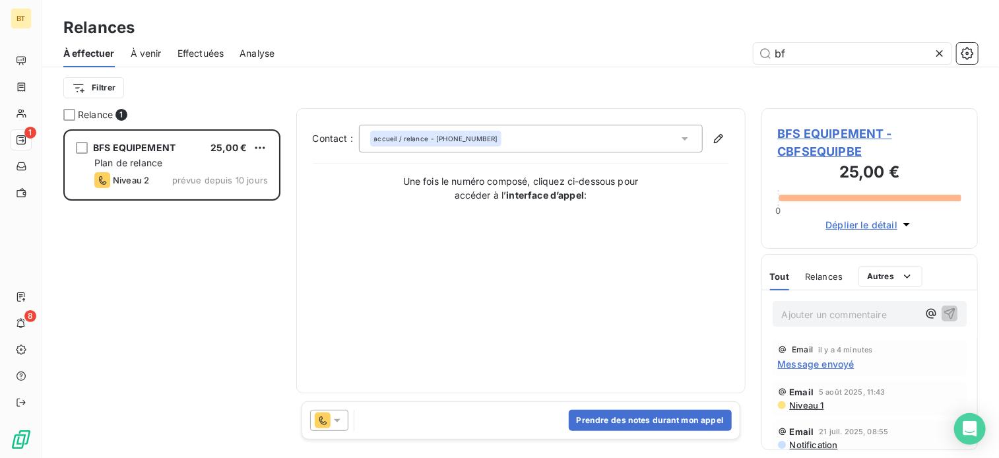
click at [187, 57] on span "Effectuées" at bounding box center [201, 53] width 47 height 13
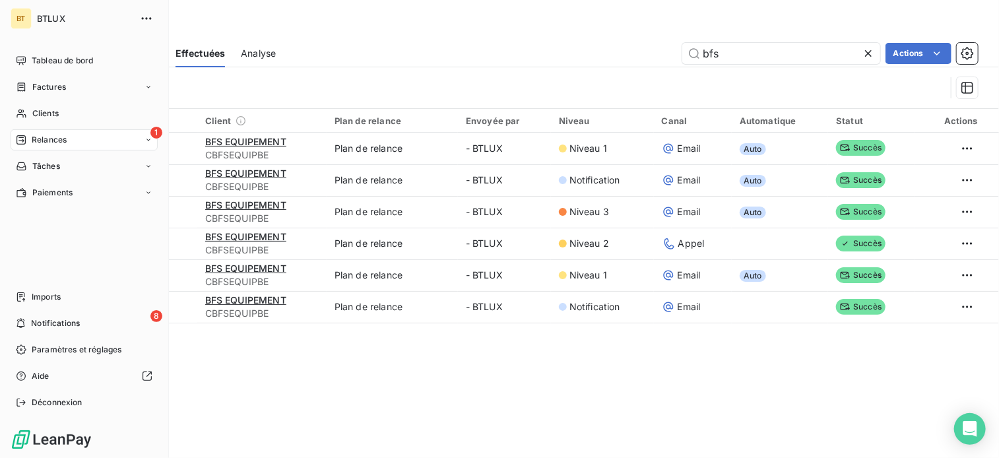
click at [42, 135] on span "Relances" at bounding box center [49, 140] width 35 height 12
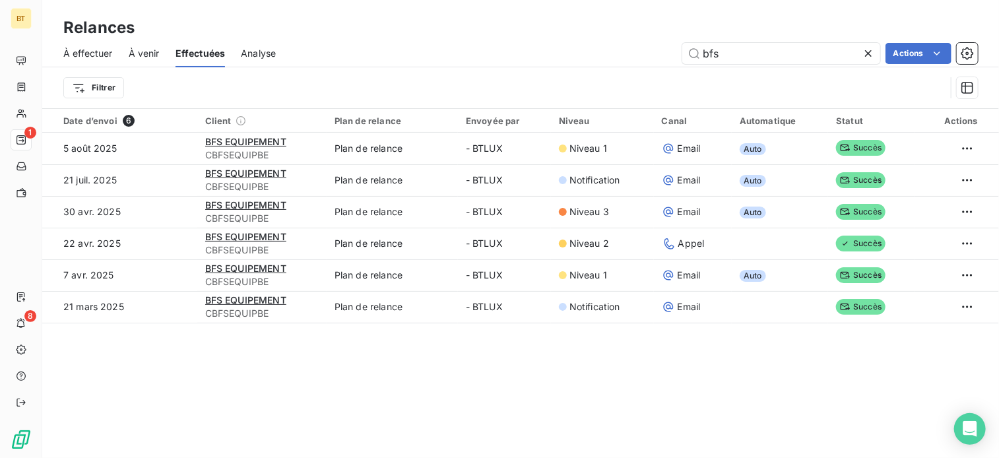
click at [214, 51] on span "Effectuées" at bounding box center [201, 53] width 50 height 13
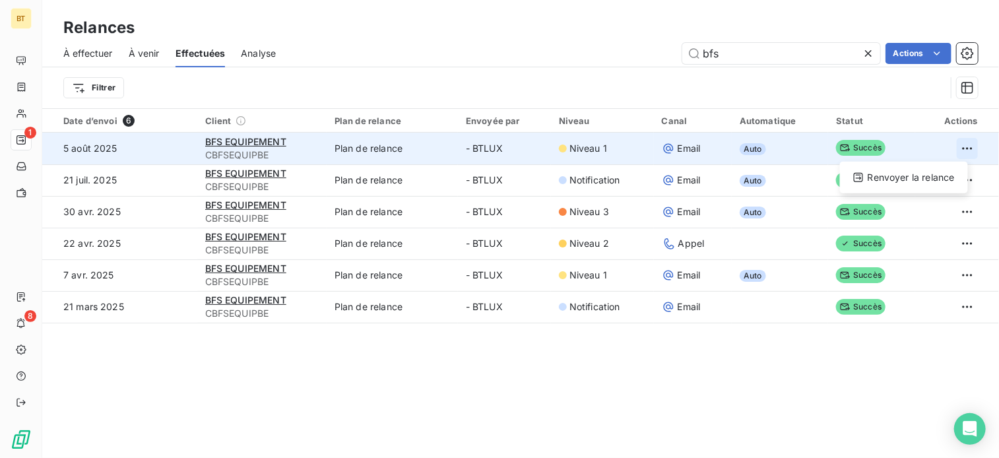
click at [963, 152] on html "BT 1 8 Relances À effectuer À venir Effectuées Analyse bfs Actions Filtrer Date…" at bounding box center [499, 229] width 999 height 458
click at [933, 182] on div "Renvoyer la relance" at bounding box center [903, 177] width 117 height 21
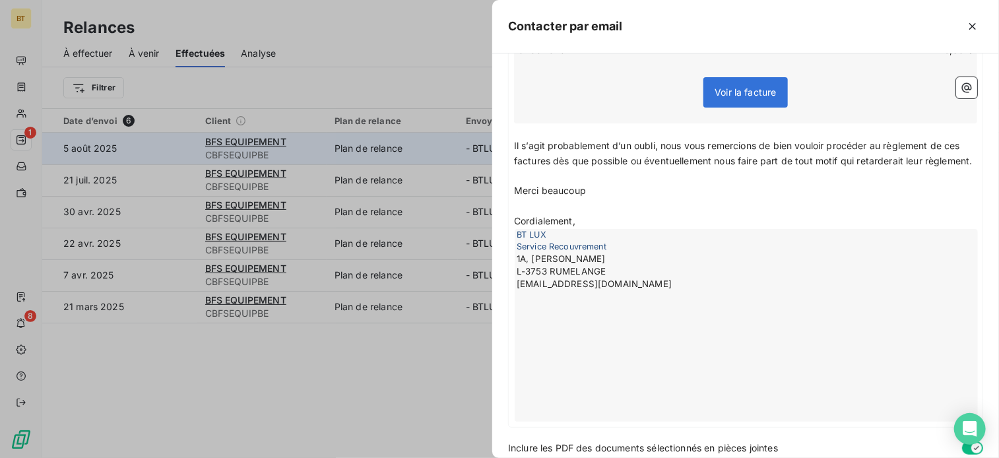
scroll to position [352, 0]
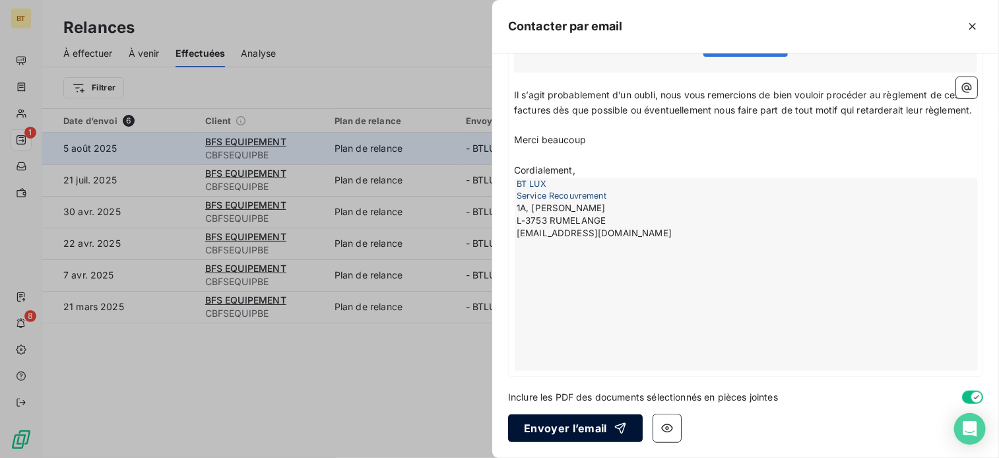
click at [590, 420] on button "Envoyer l’email" at bounding box center [575, 428] width 135 height 28
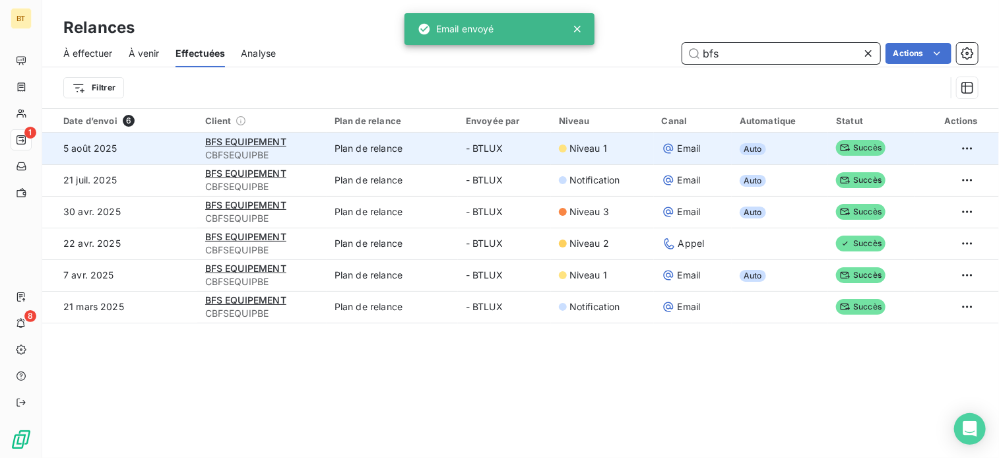
click at [739, 46] on input "bfs" at bounding box center [781, 53] width 198 height 21
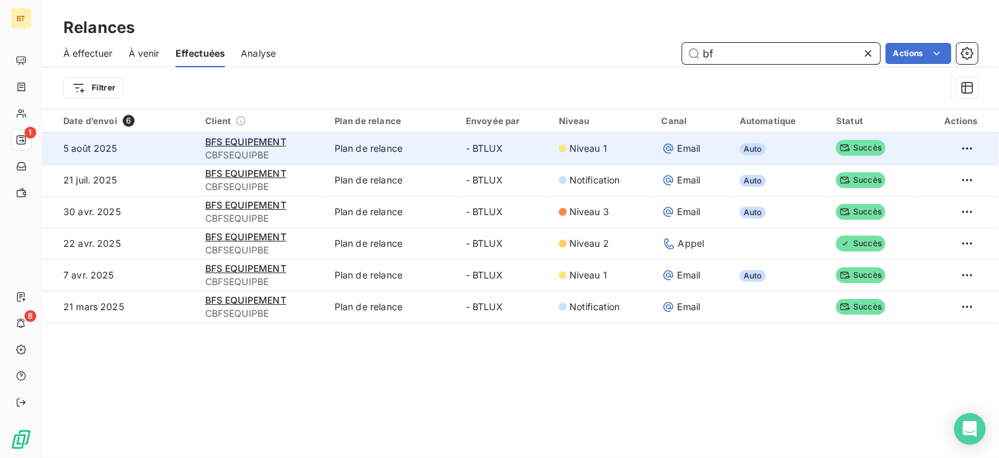
type input "bf"
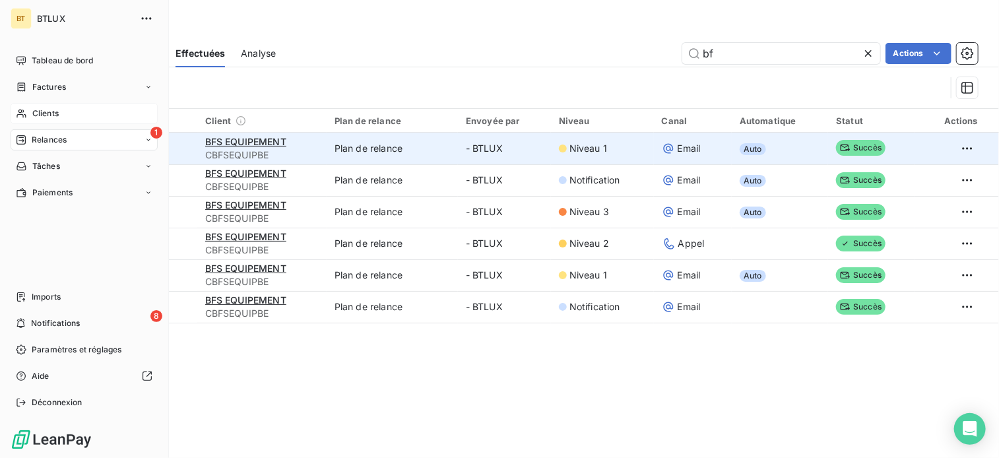
click at [70, 112] on div "Clients" at bounding box center [84, 113] width 147 height 21
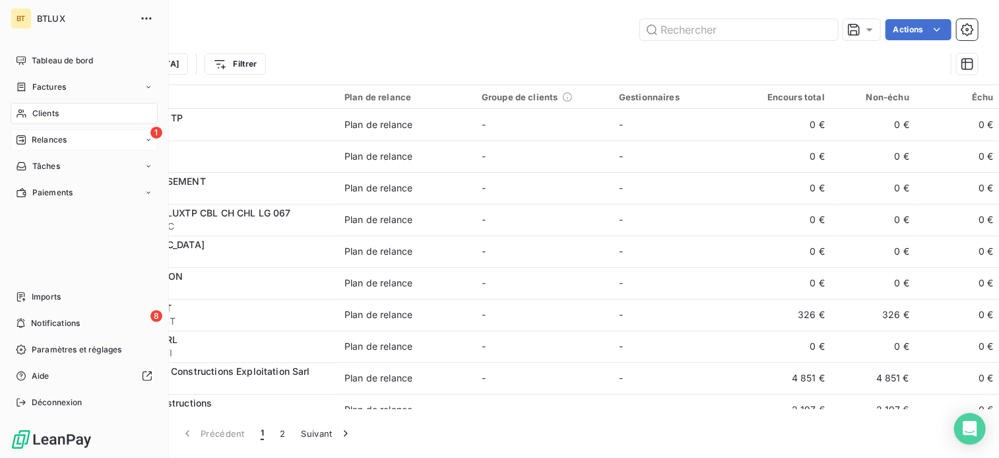
click at [33, 138] on span "Relances" at bounding box center [49, 140] width 35 height 12
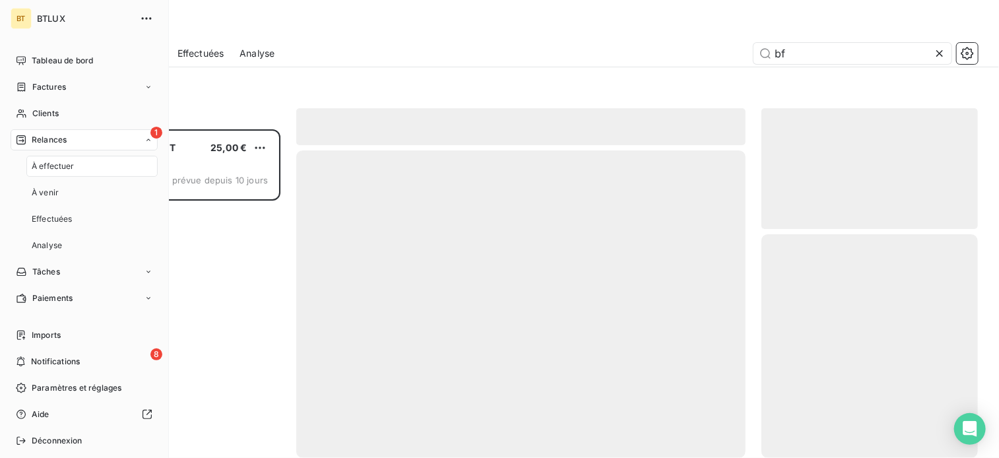
scroll to position [319, 207]
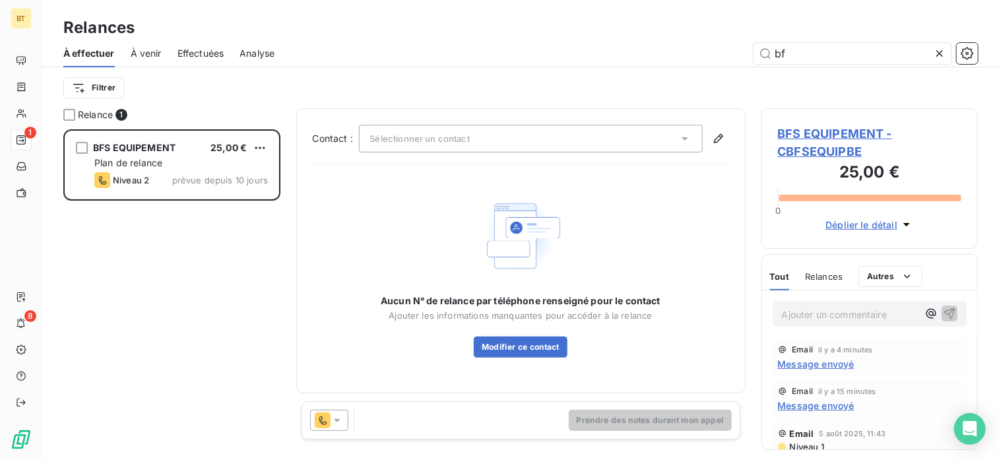
click at [376, 94] on div "Filtrer" at bounding box center [520, 87] width 915 height 25
drag, startPoint x: 269, startPoint y: 228, endPoint x: 243, endPoint y: 94, distance: 135.9
click at [243, 94] on div "Filtrer" at bounding box center [520, 87] width 915 height 25
drag, startPoint x: 494, startPoint y: 23, endPoint x: 646, endPoint y: 30, distance: 151.9
click at [499, 24] on div "Relances" at bounding box center [520, 28] width 957 height 24
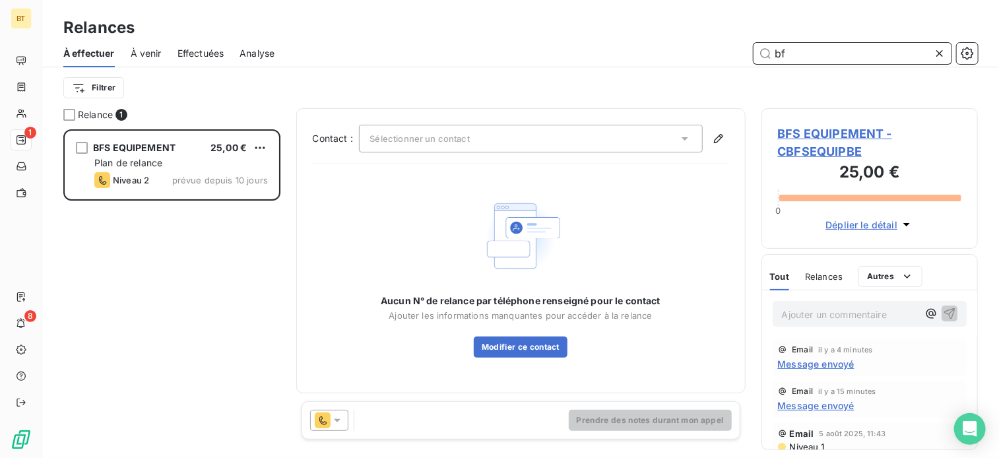
drag, startPoint x: 810, startPoint y: 49, endPoint x: 718, endPoint y: 58, distance: 92.2
click at [718, 58] on div "bf" at bounding box center [634, 53] width 688 height 21
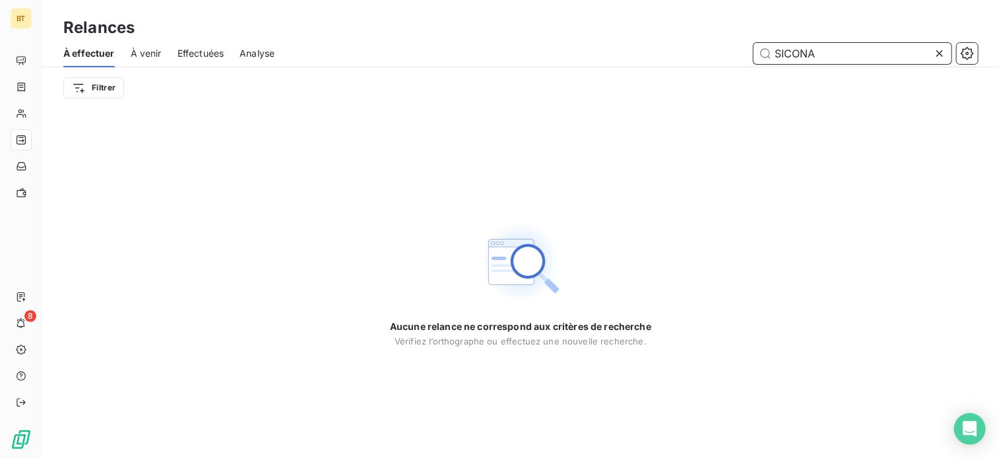
type input "SICONA"
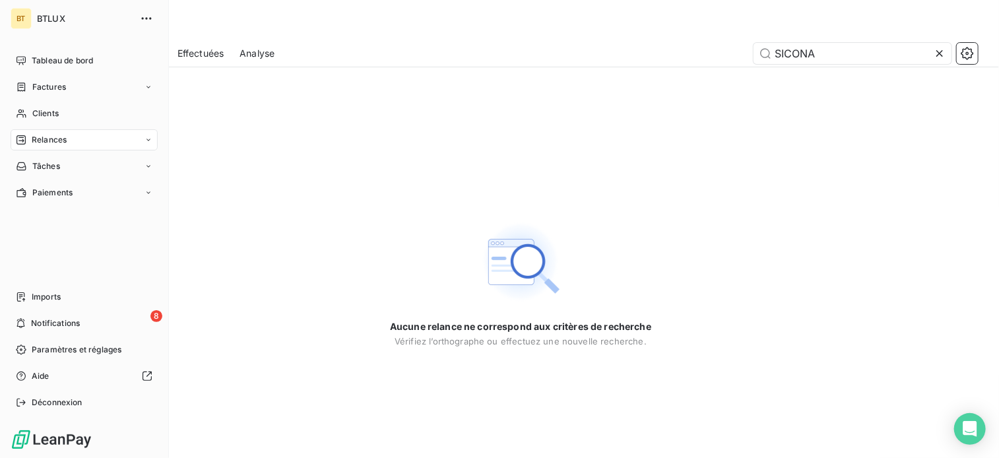
click at [36, 114] on span "Clients" at bounding box center [45, 114] width 26 height 12
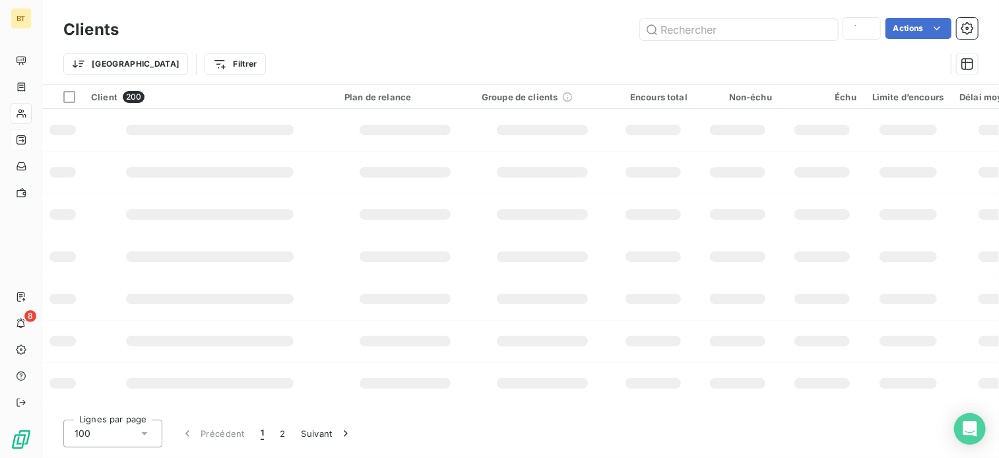
click at [871, 51] on div "Trier Filtrer" at bounding box center [504, 63] width 882 height 25
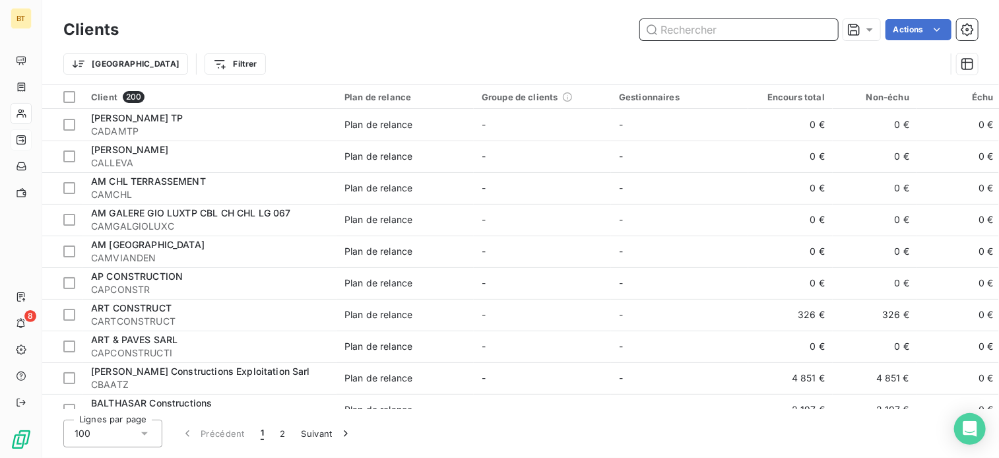
click at [760, 37] on input "text" at bounding box center [739, 29] width 198 height 21
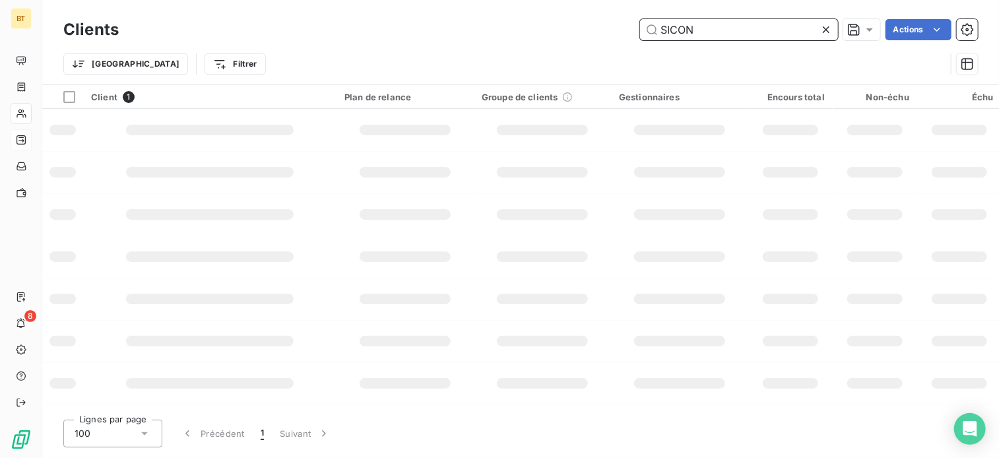
type input "SICON"
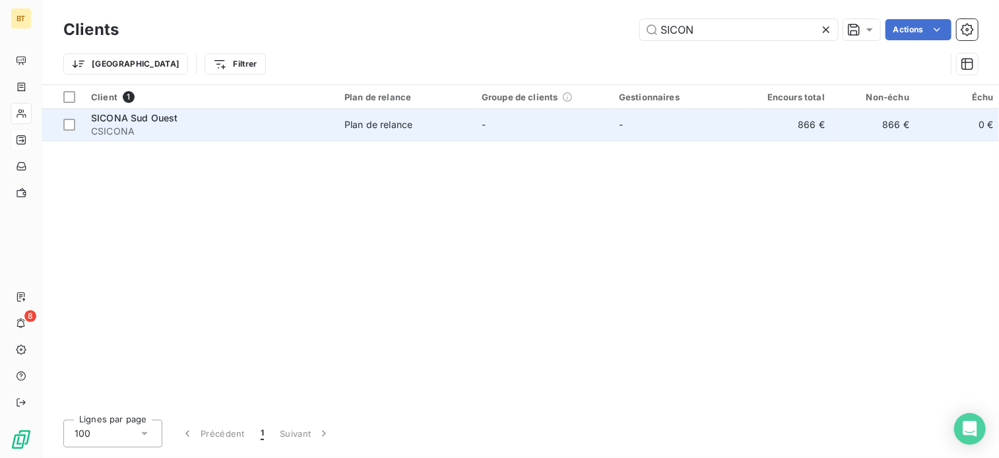
click at [242, 127] on span "CSICONA" at bounding box center [210, 131] width 238 height 13
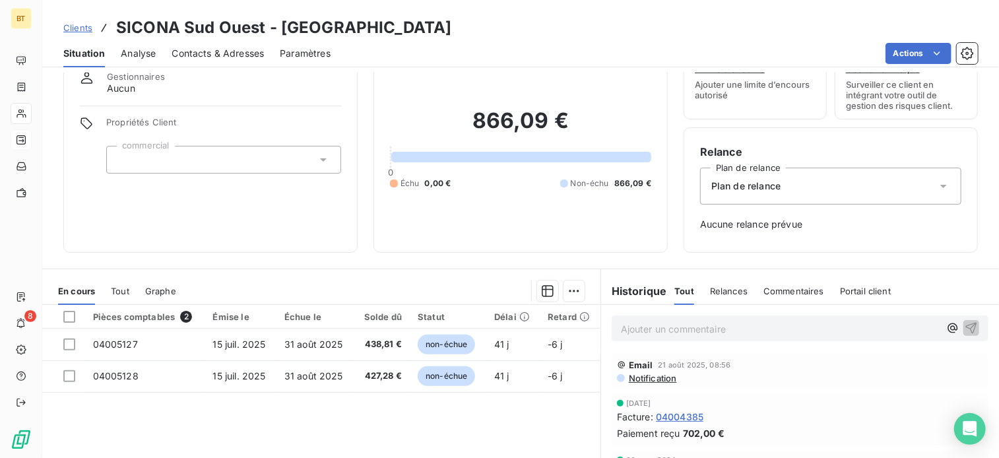
scroll to position [132, 0]
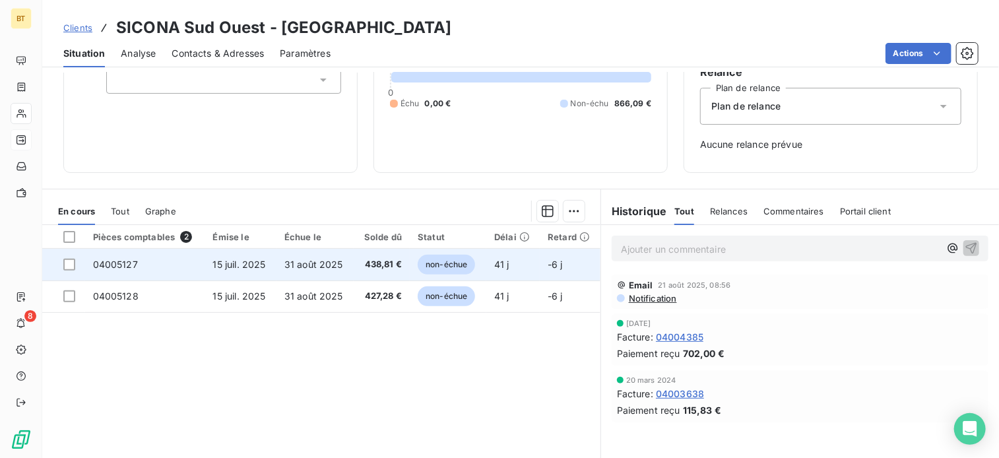
click at [368, 265] on span "438,81 €" at bounding box center [382, 264] width 40 height 13
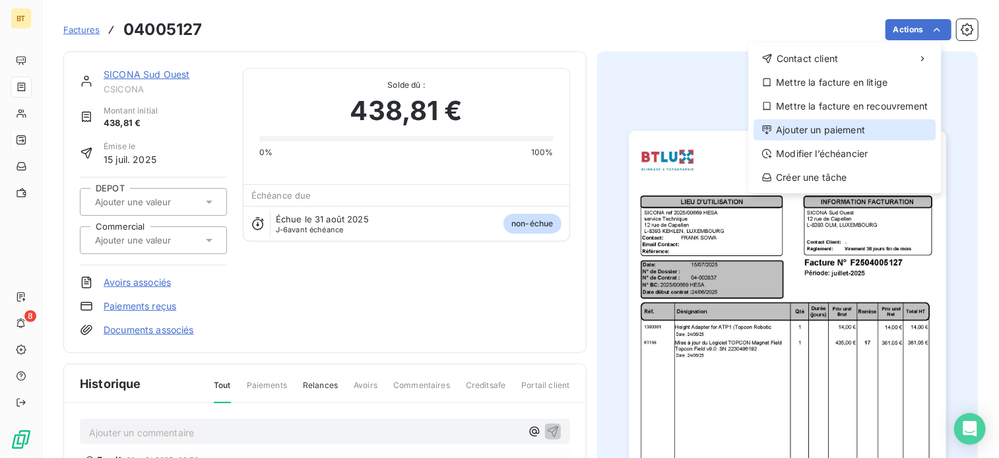
click at [847, 127] on div "Ajouter un paiement" at bounding box center [845, 129] width 182 height 21
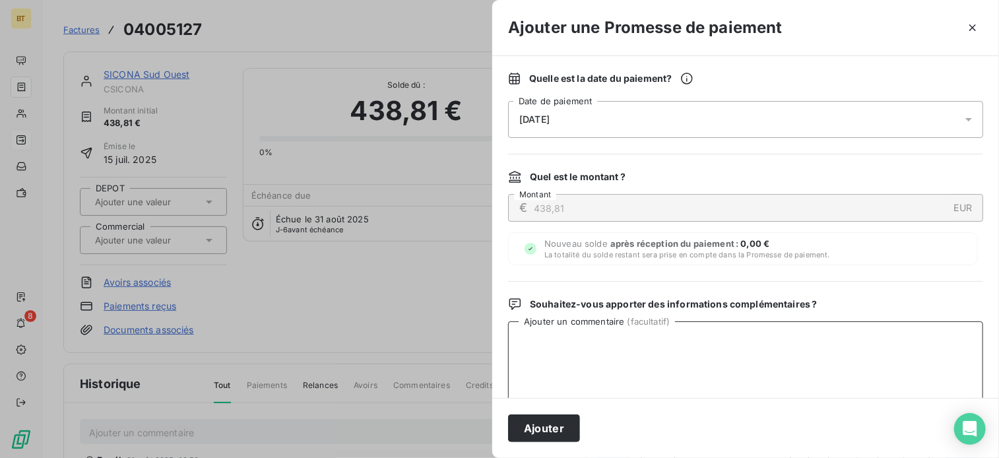
click at [586, 350] on textarea "Ajouter un commentaire ( facultatif )" at bounding box center [745, 389] width 475 height 137
paste textarea "Veuillez noter que les factures ont été payé le 7.8.25."
type textarea "Veuillez noter que les factures ont été payé le 7.8.25."
click at [964, 117] on icon at bounding box center [968, 119] width 13 height 13
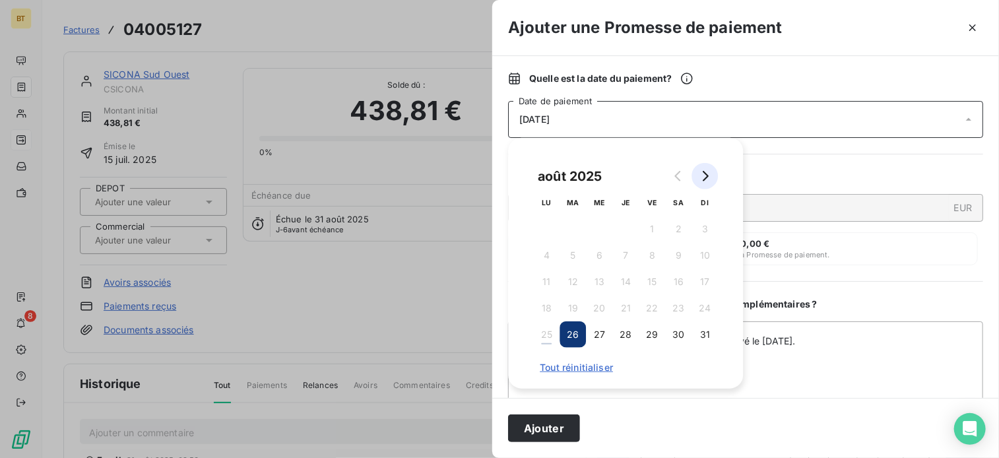
click at [709, 175] on icon "Go to next month" at bounding box center [705, 176] width 11 height 11
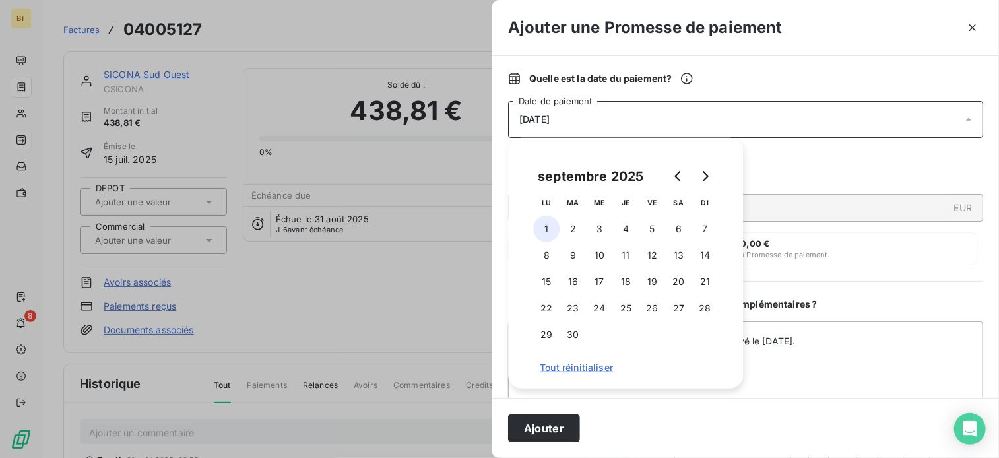
click at [550, 230] on button "1" at bounding box center [546, 229] width 26 height 26
click at [523, 436] on button "Ajouter" at bounding box center [544, 428] width 72 height 28
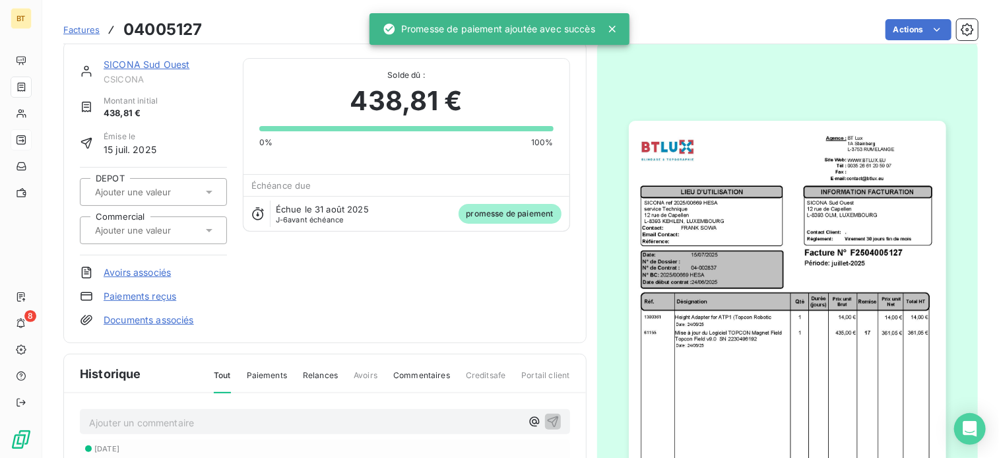
scroll to position [199, 0]
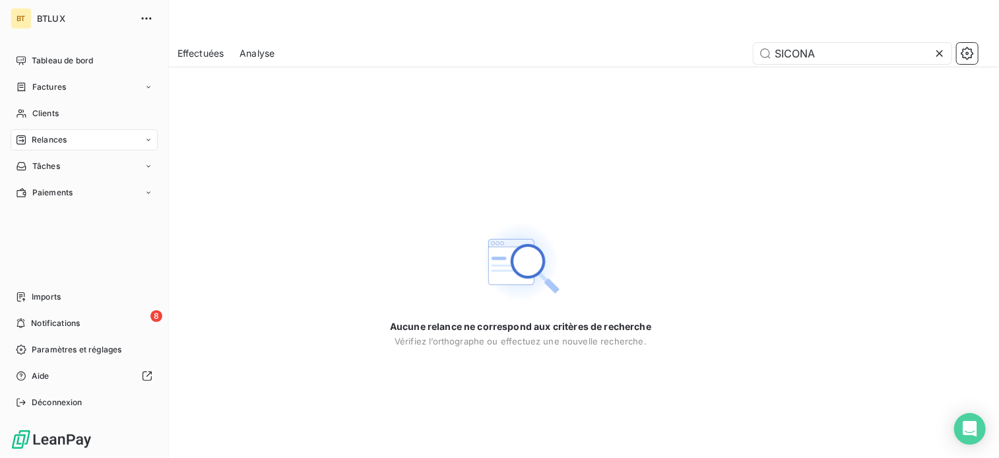
click at [29, 137] on div "Relances" at bounding box center [41, 140] width 51 height 12
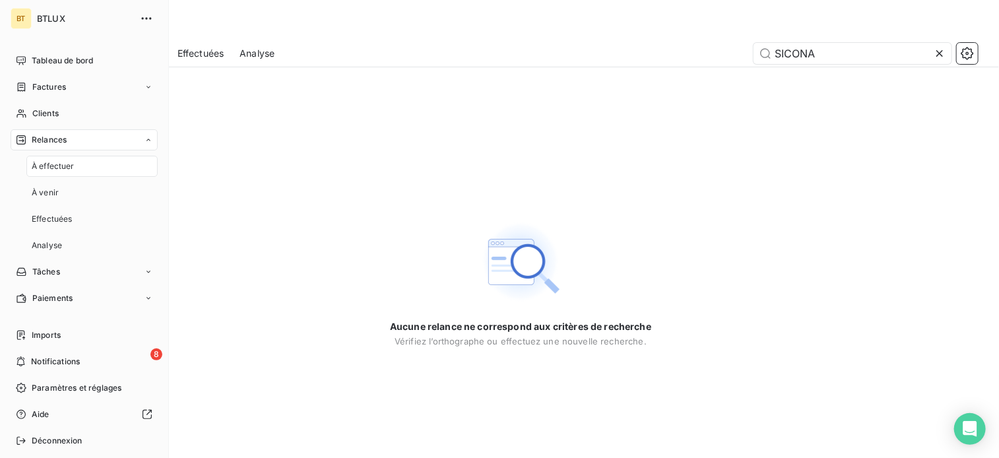
click at [84, 348] on nav "Imports 8 Notifications Paramètres et réglages Aide Déconnexion" at bounding box center [84, 388] width 147 height 127
click at [84, 368] on div "8 Notifications" at bounding box center [84, 361] width 147 height 21
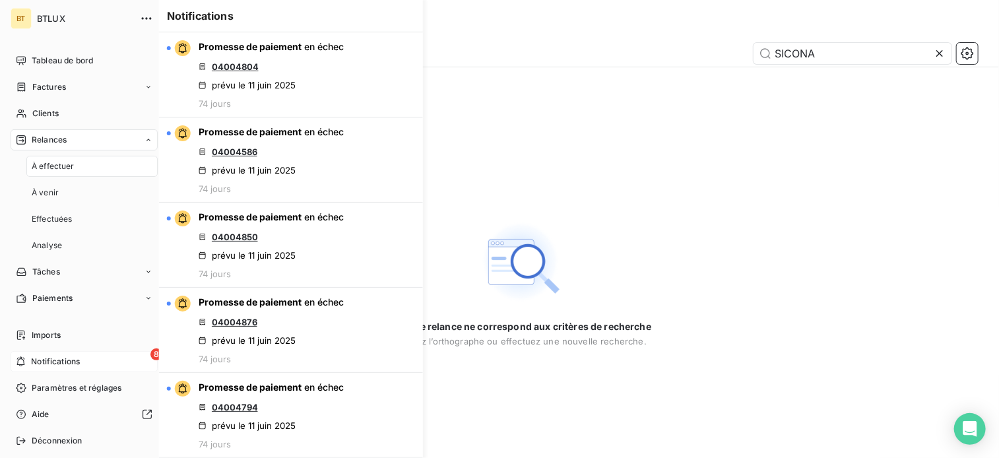
click at [77, 365] on span "Notifications" at bounding box center [55, 362] width 49 height 12
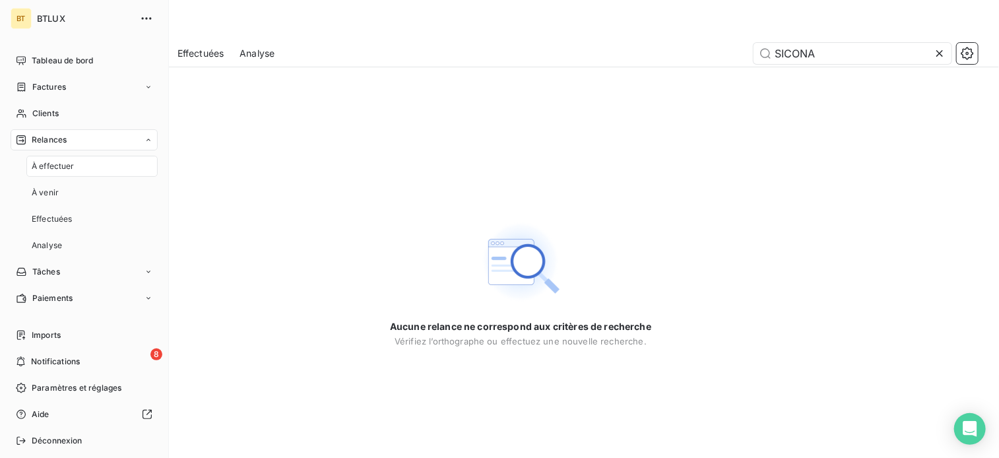
drag, startPoint x: 55, startPoint y: 357, endPoint x: 442, endPoint y: 185, distance: 423.1
click at [442, 185] on div "Aucune relance ne correspond aux critères de recherche Vérifiez l’orthographe o…" at bounding box center [520, 283] width 957 height 350
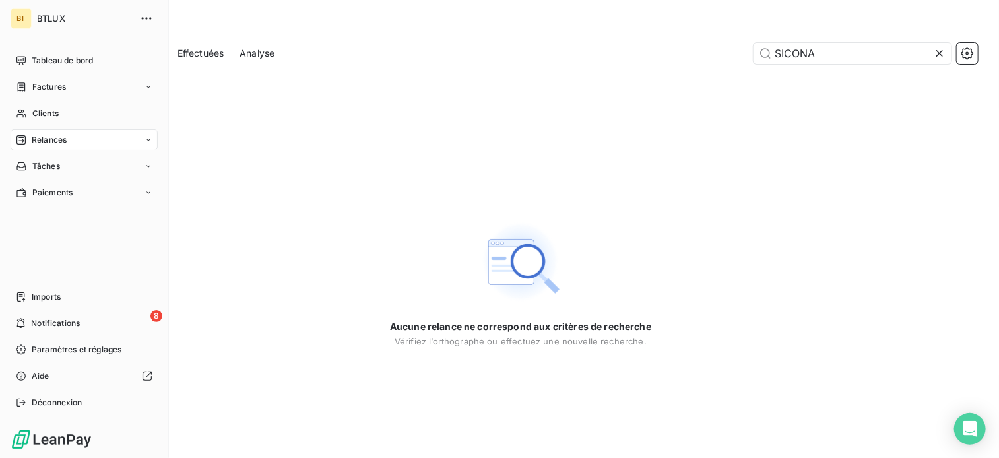
click at [48, 135] on span "Relances" at bounding box center [49, 140] width 35 height 12
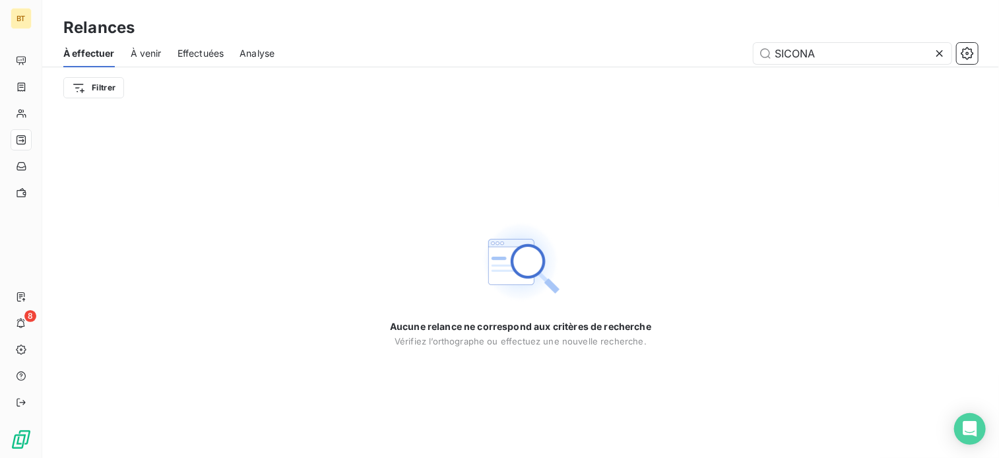
click at [564, 157] on div "Aucune relance ne correspond aux critères de recherche Vérifiez l’orthographe o…" at bounding box center [520, 283] width 957 height 350
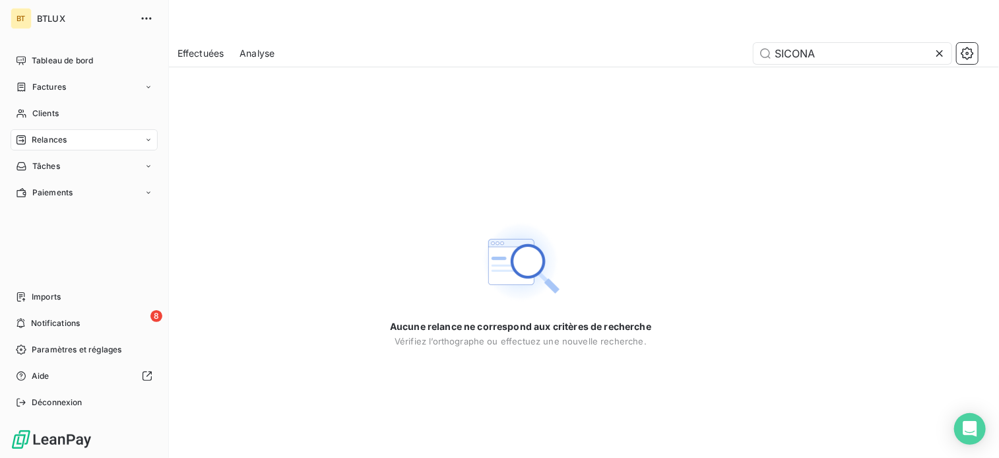
click at [16, 144] on icon at bounding box center [21, 140] width 11 height 11
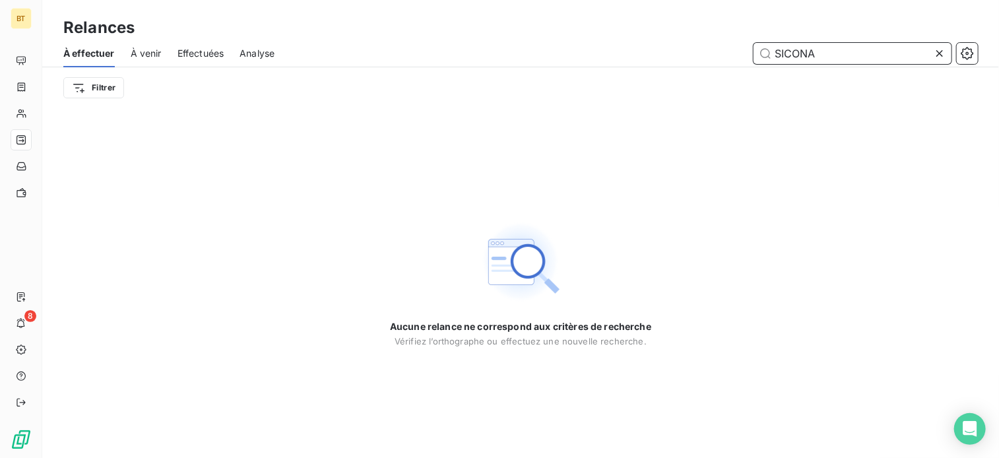
click at [853, 48] on input "SICONA" at bounding box center [853, 53] width 198 height 21
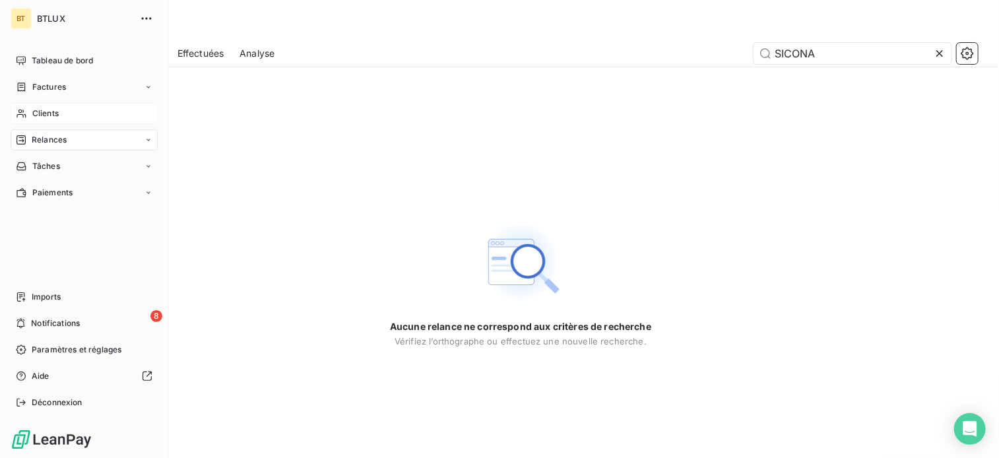
click at [40, 117] on span "Clients" at bounding box center [45, 114] width 26 height 12
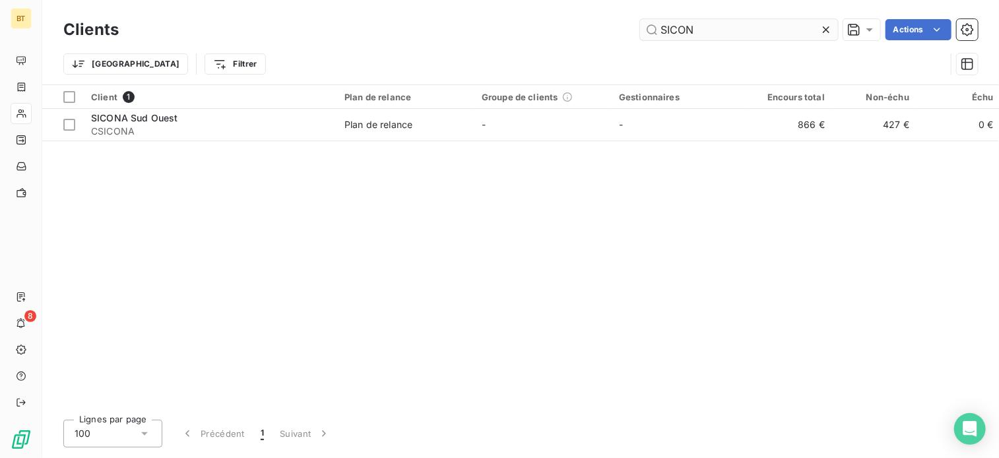
click at [741, 30] on input "SICON" at bounding box center [739, 29] width 198 height 21
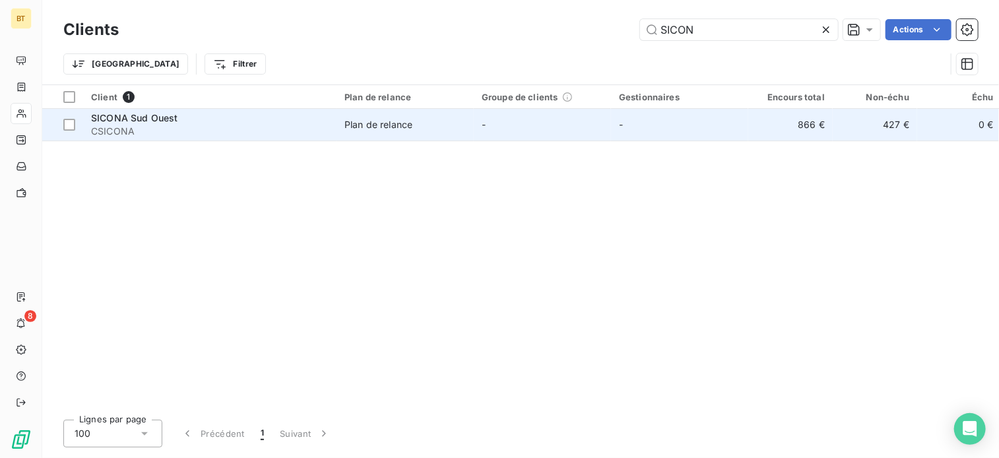
click at [351, 125] on div "Plan de relance" at bounding box center [379, 124] width 68 height 13
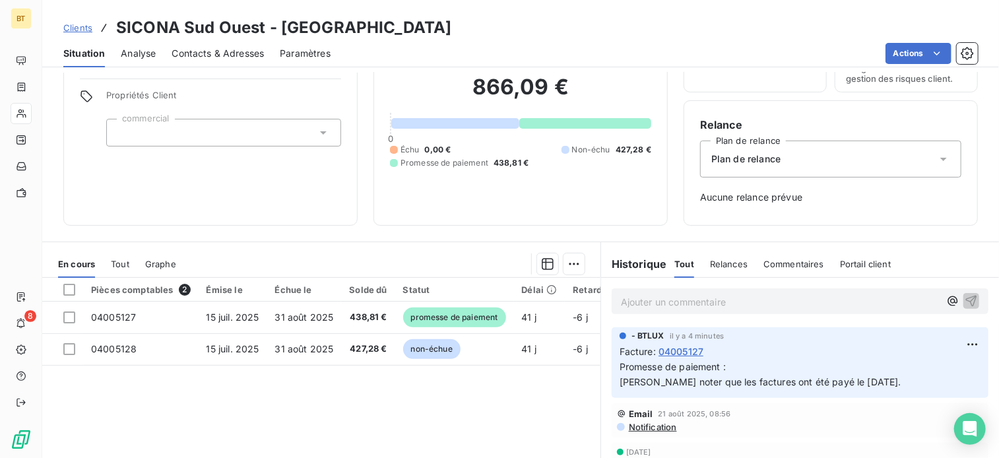
scroll to position [191, 0]
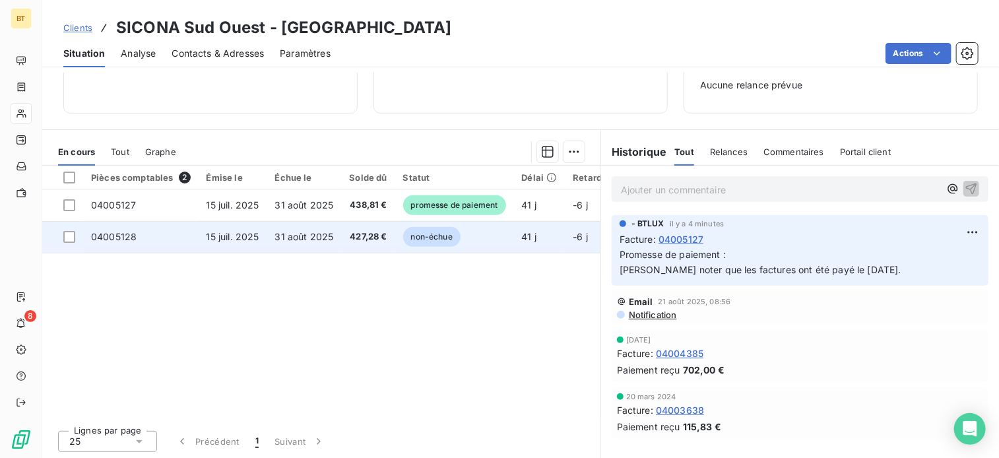
click at [375, 233] on span "427,28 €" at bounding box center [368, 236] width 38 height 13
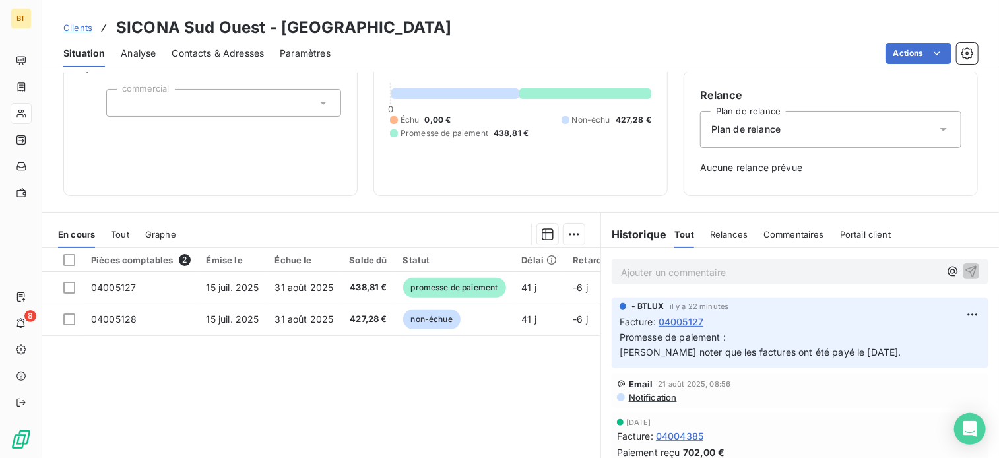
scroll to position [191, 0]
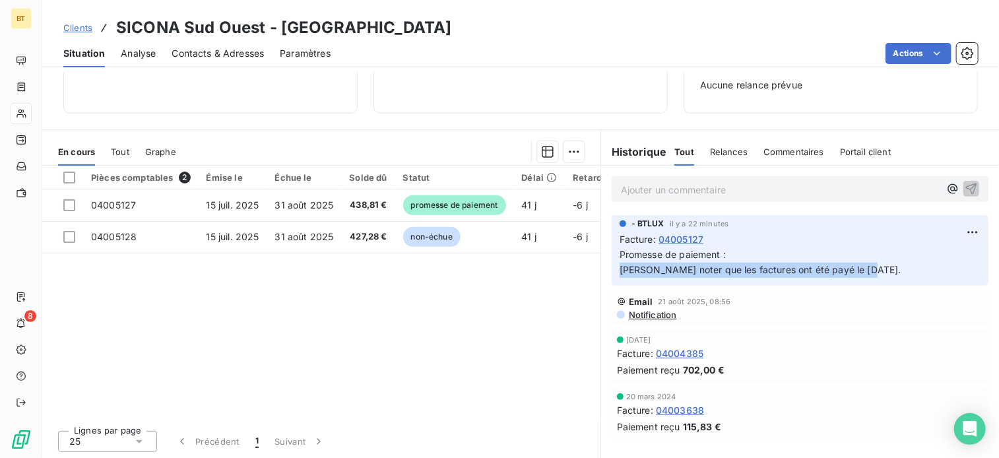
drag, startPoint x: 857, startPoint y: 270, endPoint x: 602, endPoint y: 277, distance: 254.8
click at [602, 277] on div "- BTLUX il y a 22 minutes Facture : 04005127 Promesse de paiement : Veuillez no…" at bounding box center [800, 251] width 398 height 76
copy span "Veuillez noter que les factures ont été payé le 7.8.25."
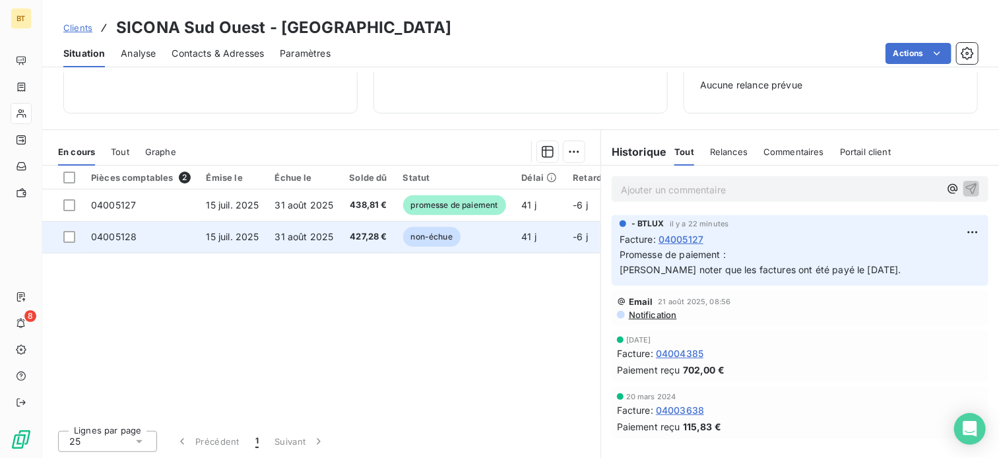
click at [317, 236] on span "31 août 2025" at bounding box center [304, 236] width 59 height 11
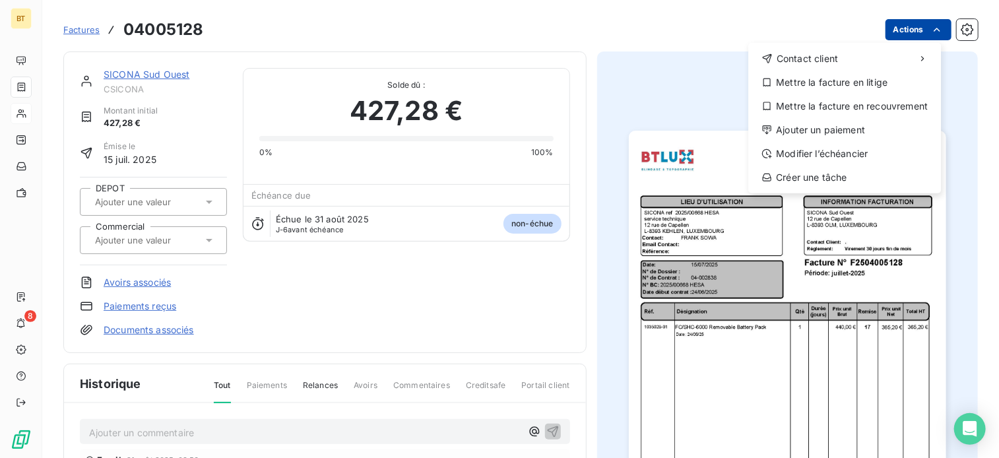
click at [935, 30] on html "BT 8 Factures 04005128 Actions Contact client Mettre la facture en litige Mettr…" at bounding box center [499, 229] width 999 height 458
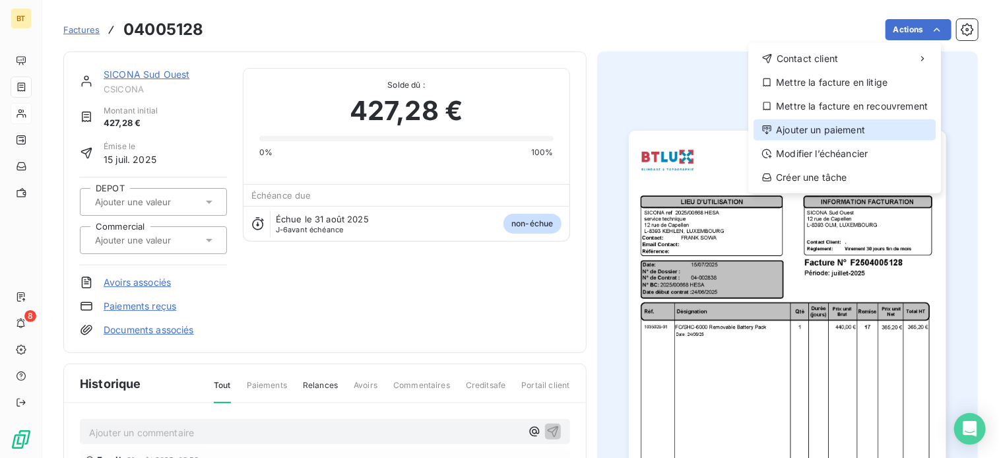
click at [870, 127] on div "Ajouter un paiement" at bounding box center [845, 129] width 182 height 21
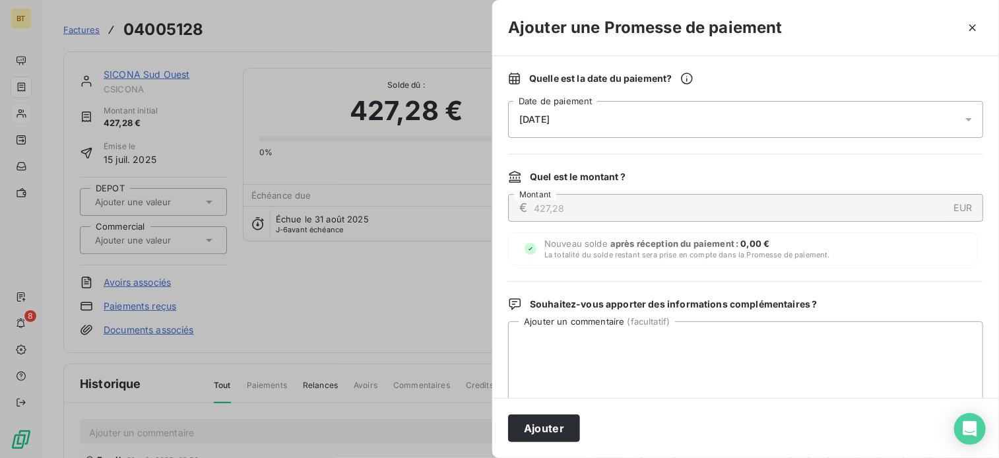
click at [732, 106] on div "[DATE]" at bounding box center [745, 119] width 475 height 37
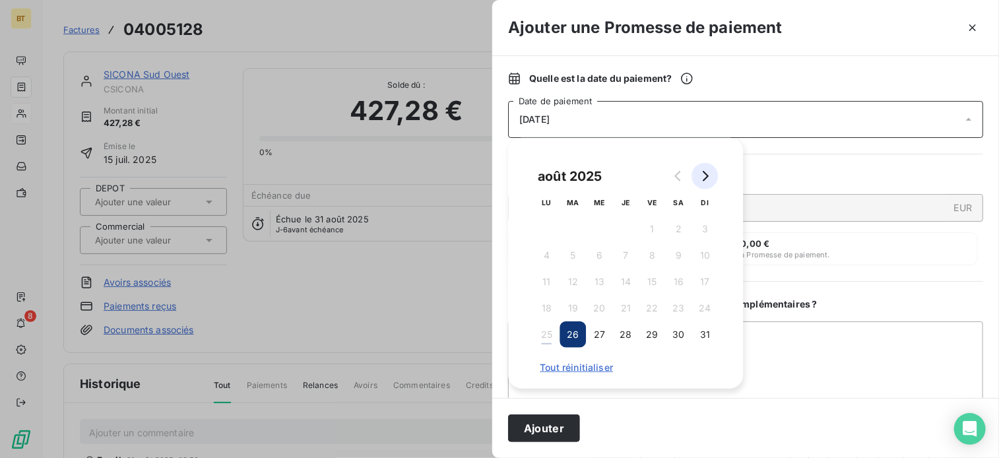
click at [714, 178] on button "Go to next month" at bounding box center [705, 176] width 26 height 26
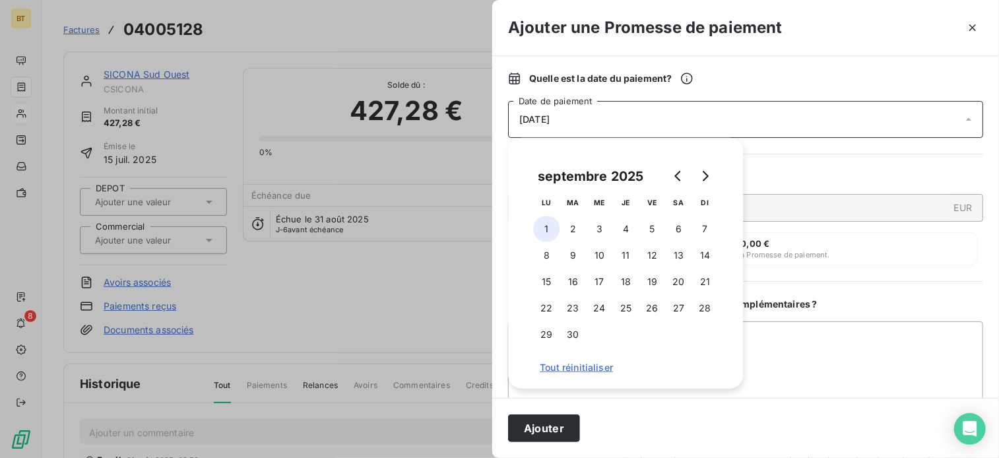
click at [550, 228] on button "1" at bounding box center [546, 229] width 26 height 26
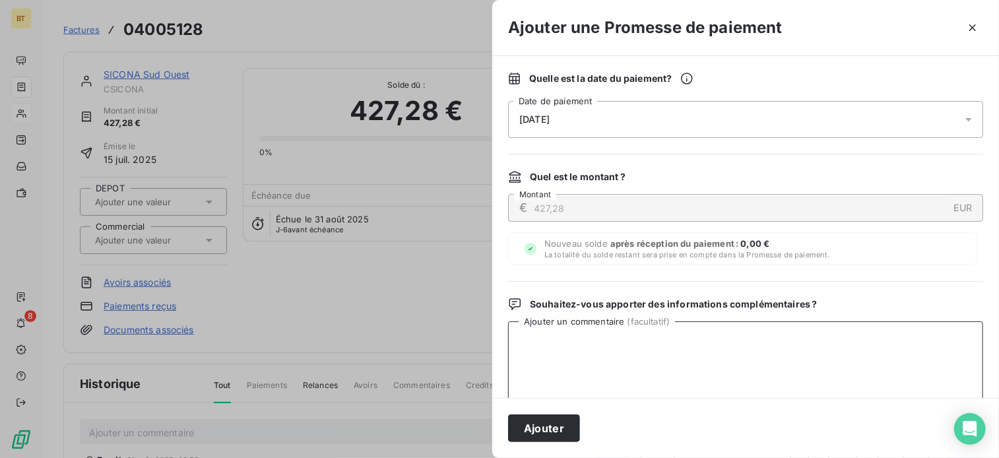
click at [778, 368] on textarea "Ajouter un commentaire ( facultatif )" at bounding box center [745, 389] width 475 height 137
paste textarea "Veuillez noter que les factures ont été payé le 7.8.25."
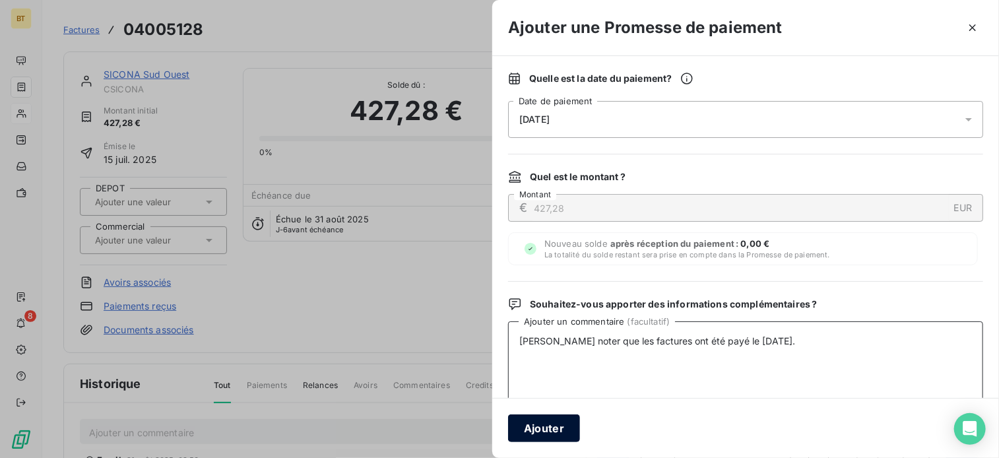
type textarea "Veuillez noter que les factures ont été payé le 7.8.25."
click at [563, 426] on button "Ajouter" at bounding box center [544, 428] width 72 height 28
